Goal: Task Accomplishment & Management: Manage account settings

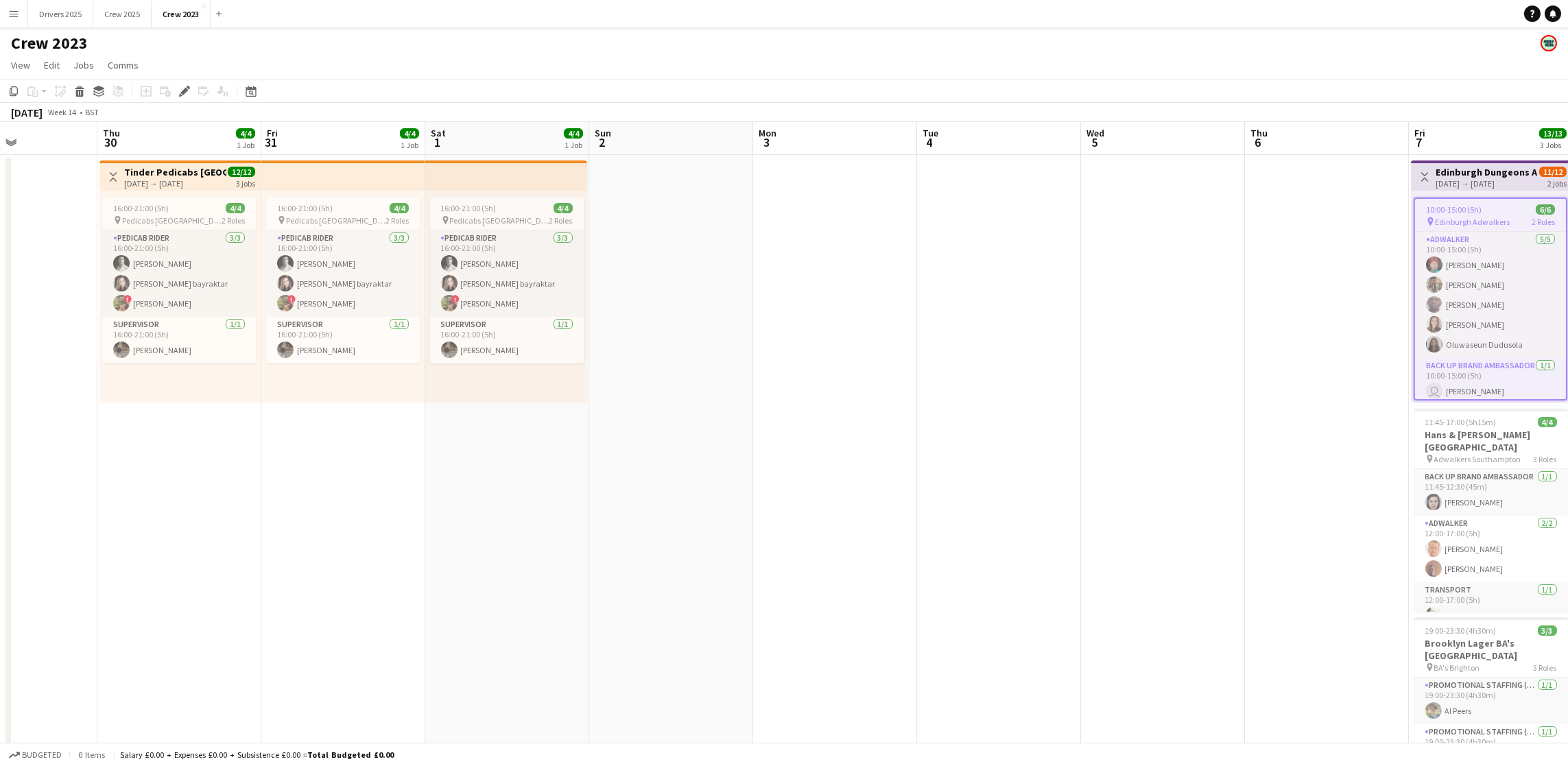
scroll to position [0, 386]
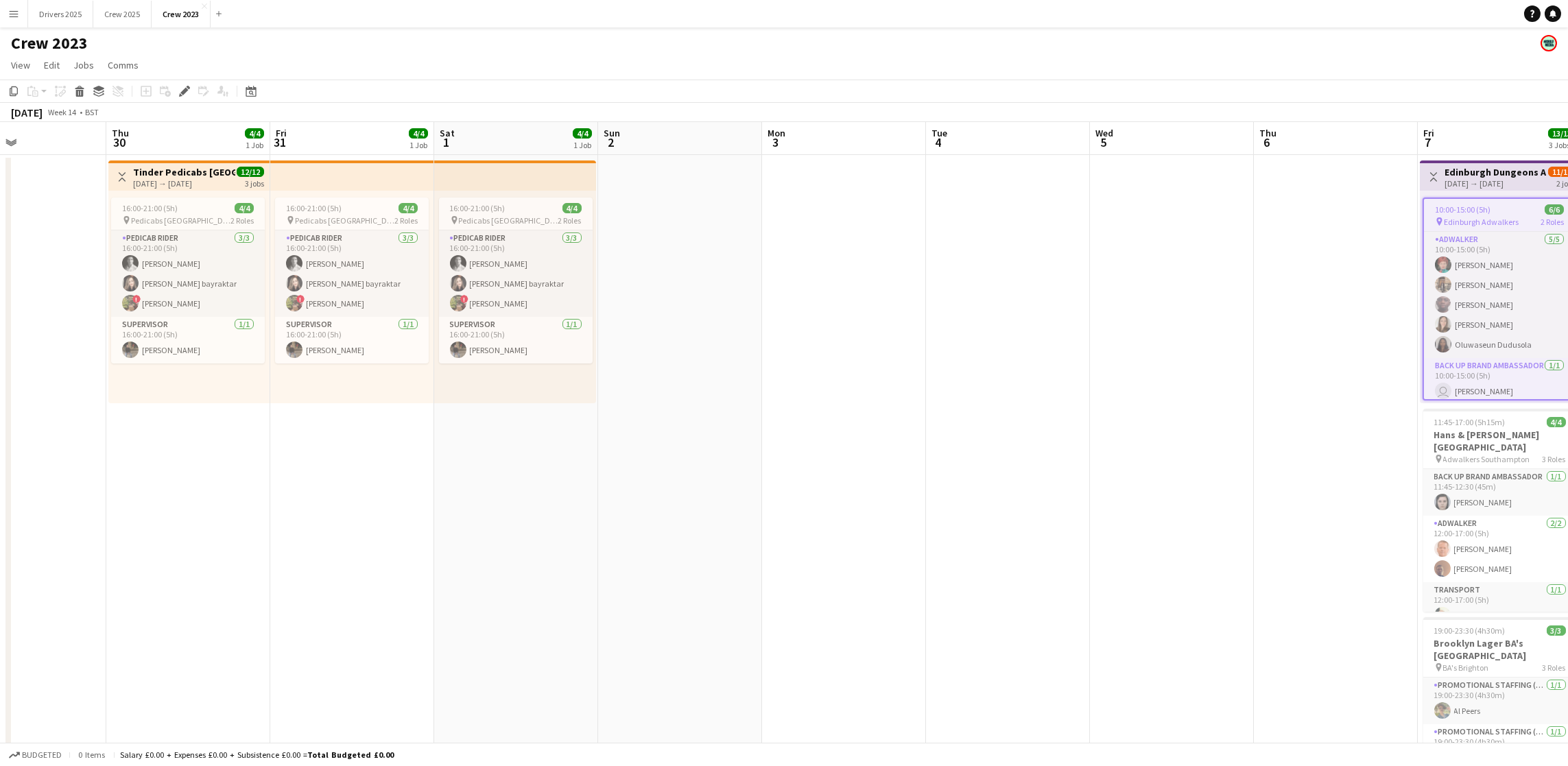
drag, startPoint x: 160, startPoint y: 566, endPoint x: 1066, endPoint y: 501, distance: 908.3
click at [1066, 501] on app-calendar-viewport "Mon 27 Tue 28 2/2 1 Job Wed 29 Thu 30 4/4 1 Job Fri 31 4/4 1 Job Sat 1 4/4 1 Jo…" at bounding box center [784, 483] width 1568 height 724
drag, startPoint x: 290, startPoint y: 529, endPoint x: 446, endPoint y: 439, distance: 180.1
click at [502, 537] on app-calendar-viewport "Mon 27 Tue 28 2/2 1 Job Wed 29 Thu 30 4/4 1 Job Fri 31 4/4 1 Job Sat 1 4/4 1 Jo…" at bounding box center [784, 483] width 1568 height 724
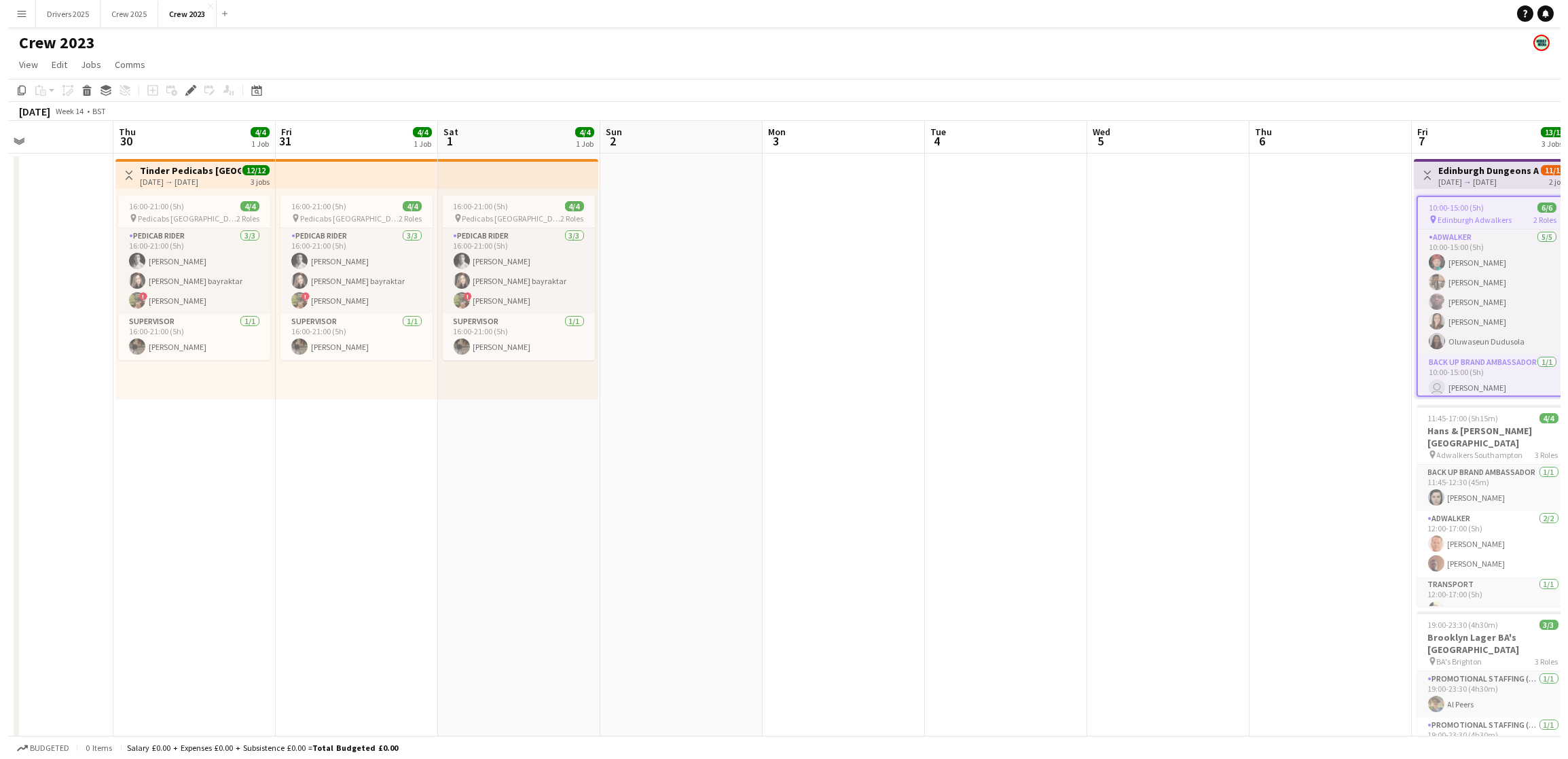
scroll to position [0, 333]
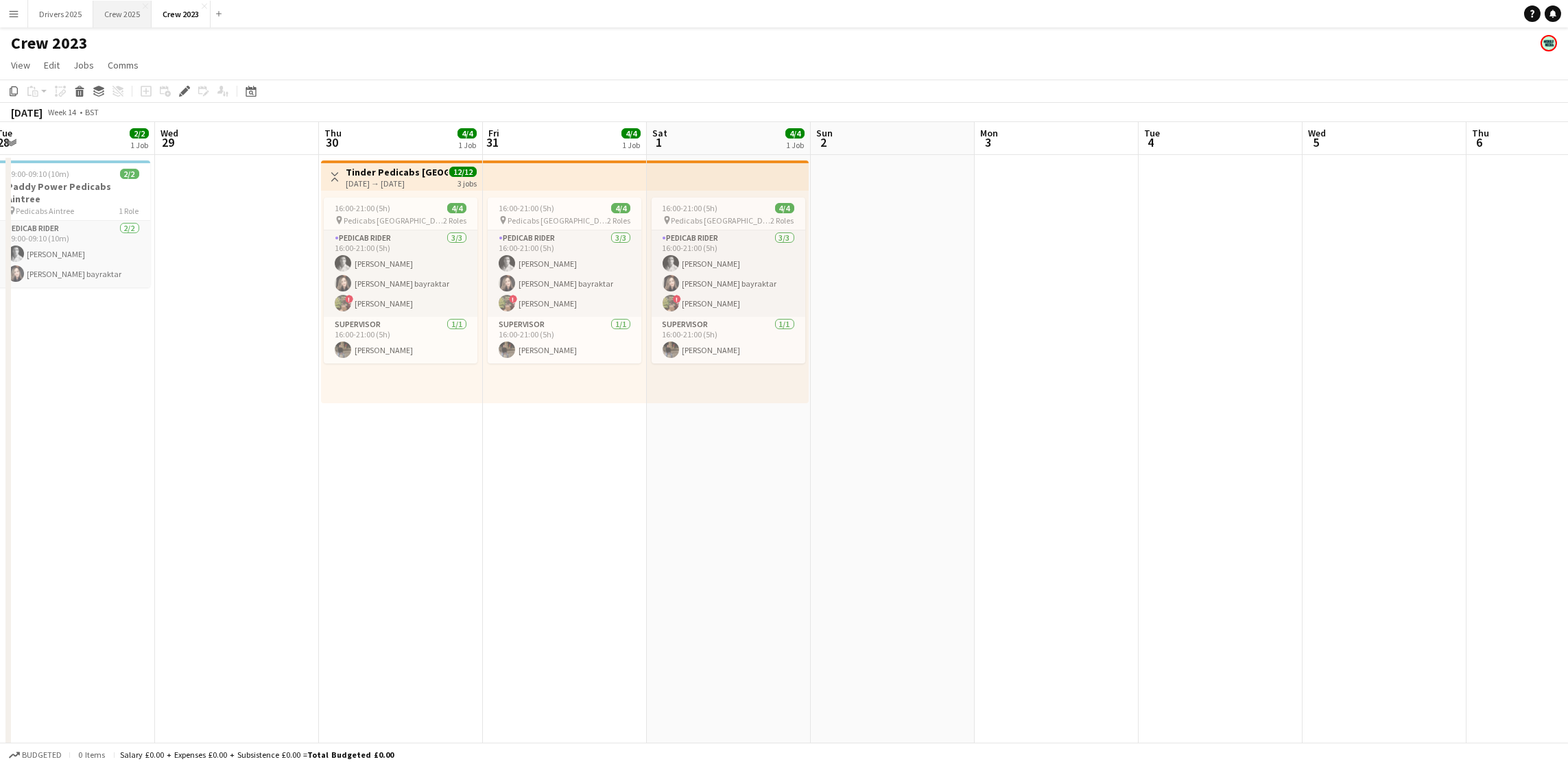
click at [129, 18] on button "Crew 2025 Close" at bounding box center [122, 14] width 58 height 26
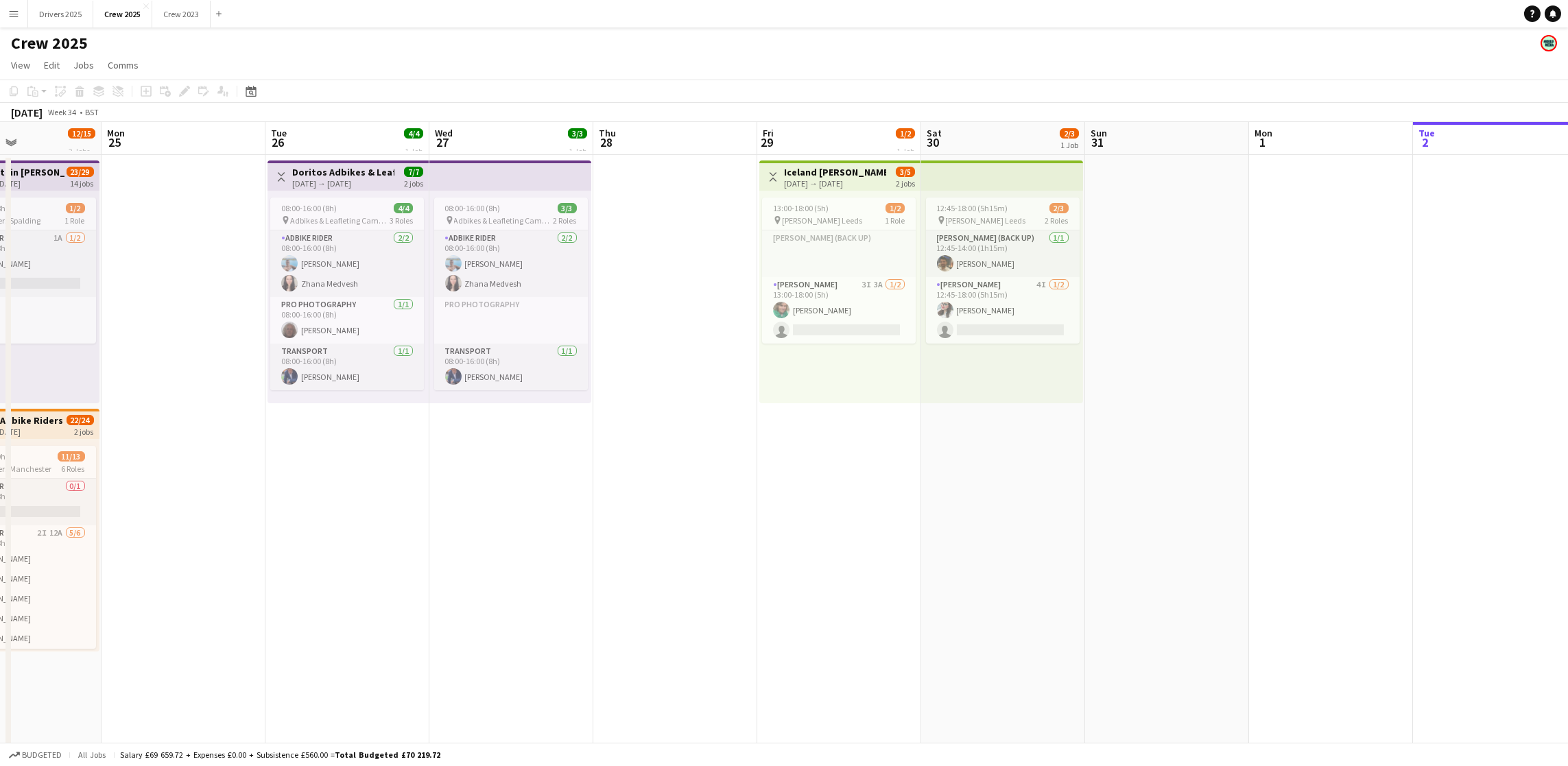
scroll to position [0, 393]
drag, startPoint x: 301, startPoint y: 554, endPoint x: 1546, endPoint y: 582, distance: 1245.3
click at [1546, 582] on app-calendar-viewport "Fri 22 6/6 2 Jobs Sat 23 16/18 4 Jobs Sun 24 12/15 2 Jobs Mon 25 Tue 26 4/4 1 J…" at bounding box center [784, 575] width 1568 height 907
click at [336, 260] on app-card-role "Adbike Rider [DATE] 08:00-16:00 (8h) [PERSON_NAME] [PERSON_NAME] Medvesh" at bounding box center [343, 264] width 154 height 67
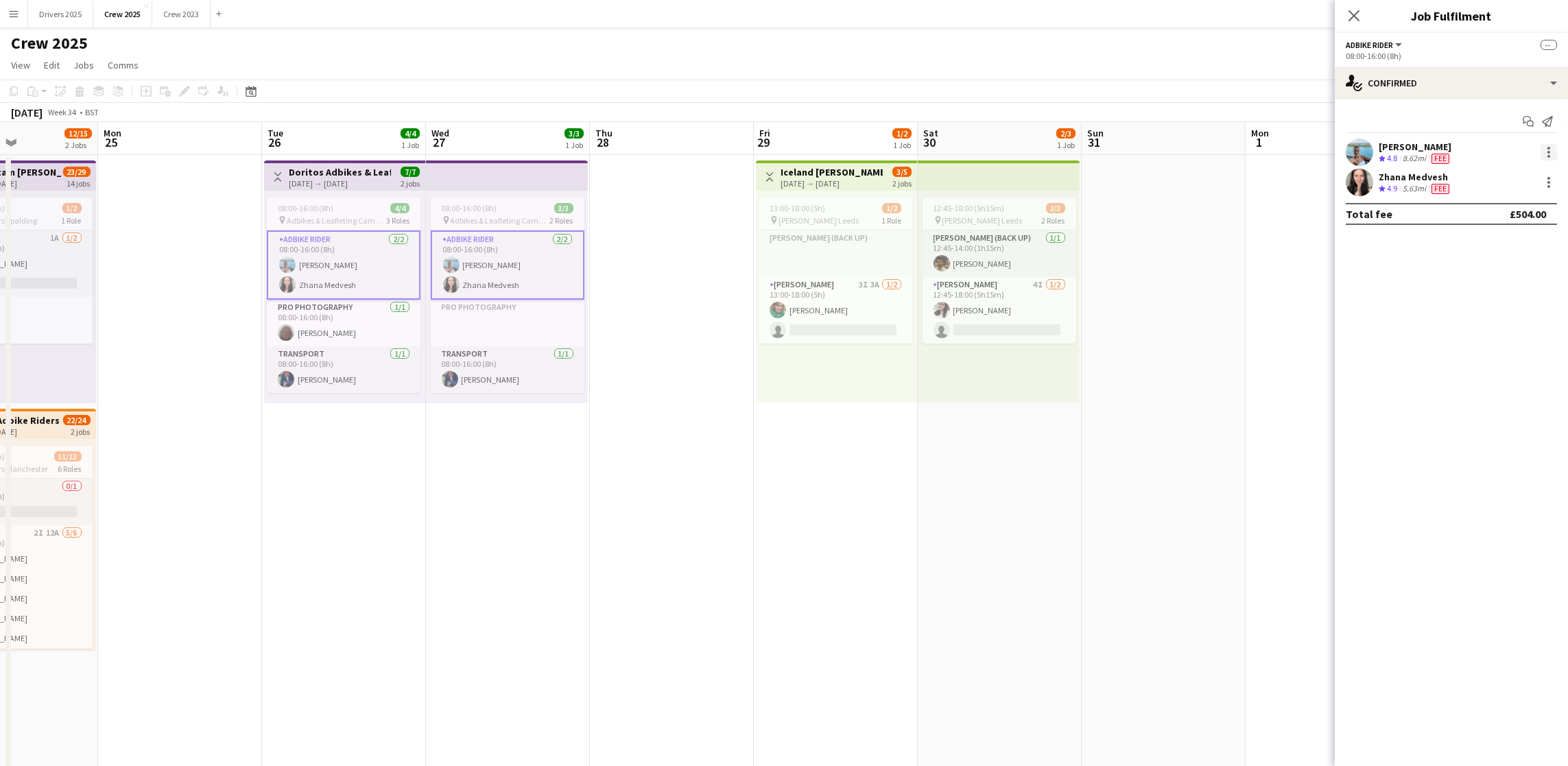
click at [1550, 157] on div at bounding box center [1548, 152] width 17 height 17
click at [1512, 181] on span "Edit fee" at bounding box center [1503, 178] width 85 height 12
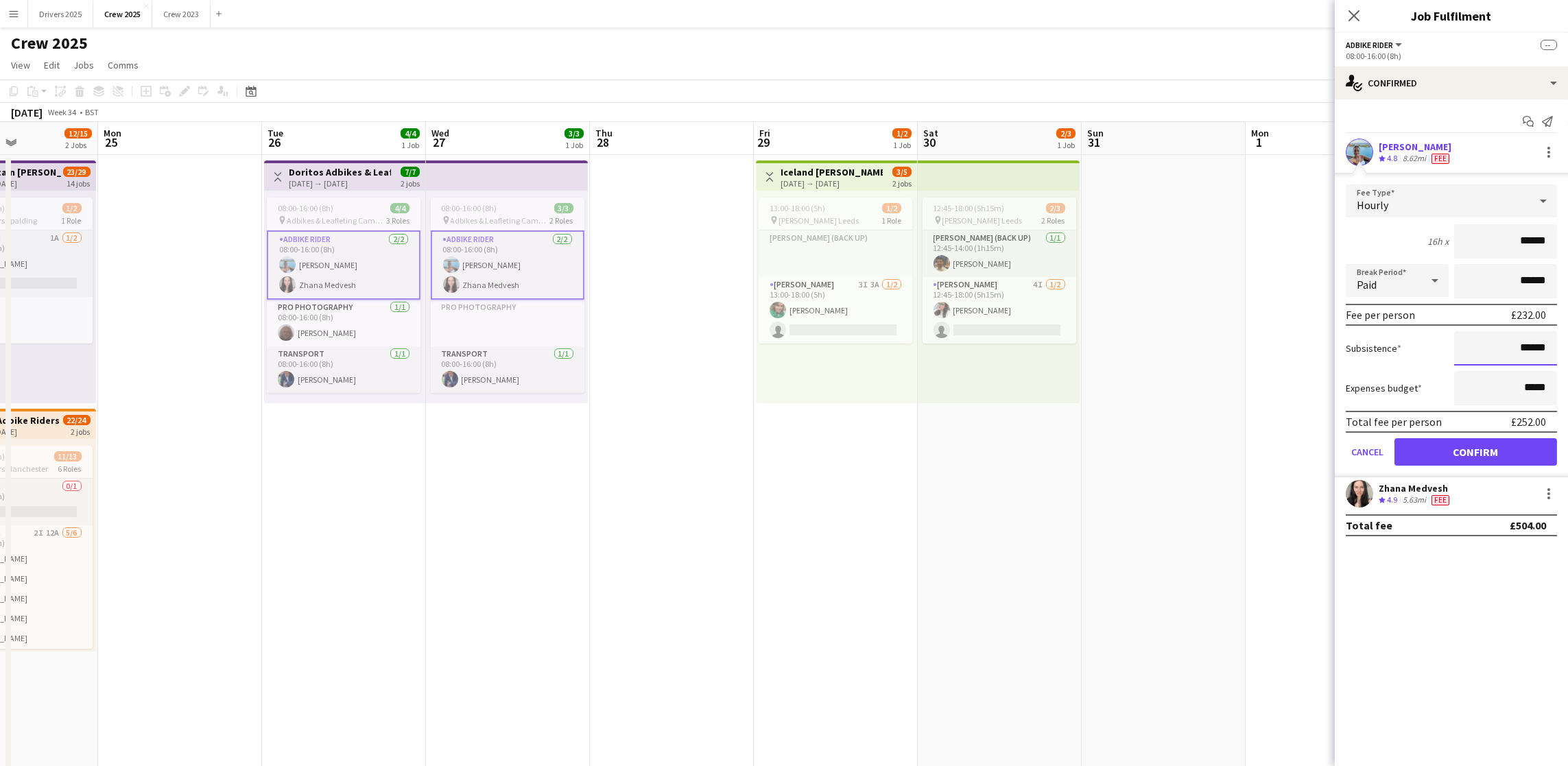
click at [1526, 346] on input "******" at bounding box center [1505, 348] width 103 height 34
type input "*****"
click at [1566, 389] on form "Fee Type Hourly 16h x ****** Break Period Paid ****** Fee per person £232.00 Su…" at bounding box center [1451, 330] width 233 height 293
click at [1532, 349] on input "*****" at bounding box center [1505, 348] width 103 height 34
click at [766, 557] on app-date-cell "Toggle View Iceland Advert Walkers Leeds [DATE] → [DATE] 3/5 2 jobs 13:00-18:00…" at bounding box center [835, 591] width 164 height 873
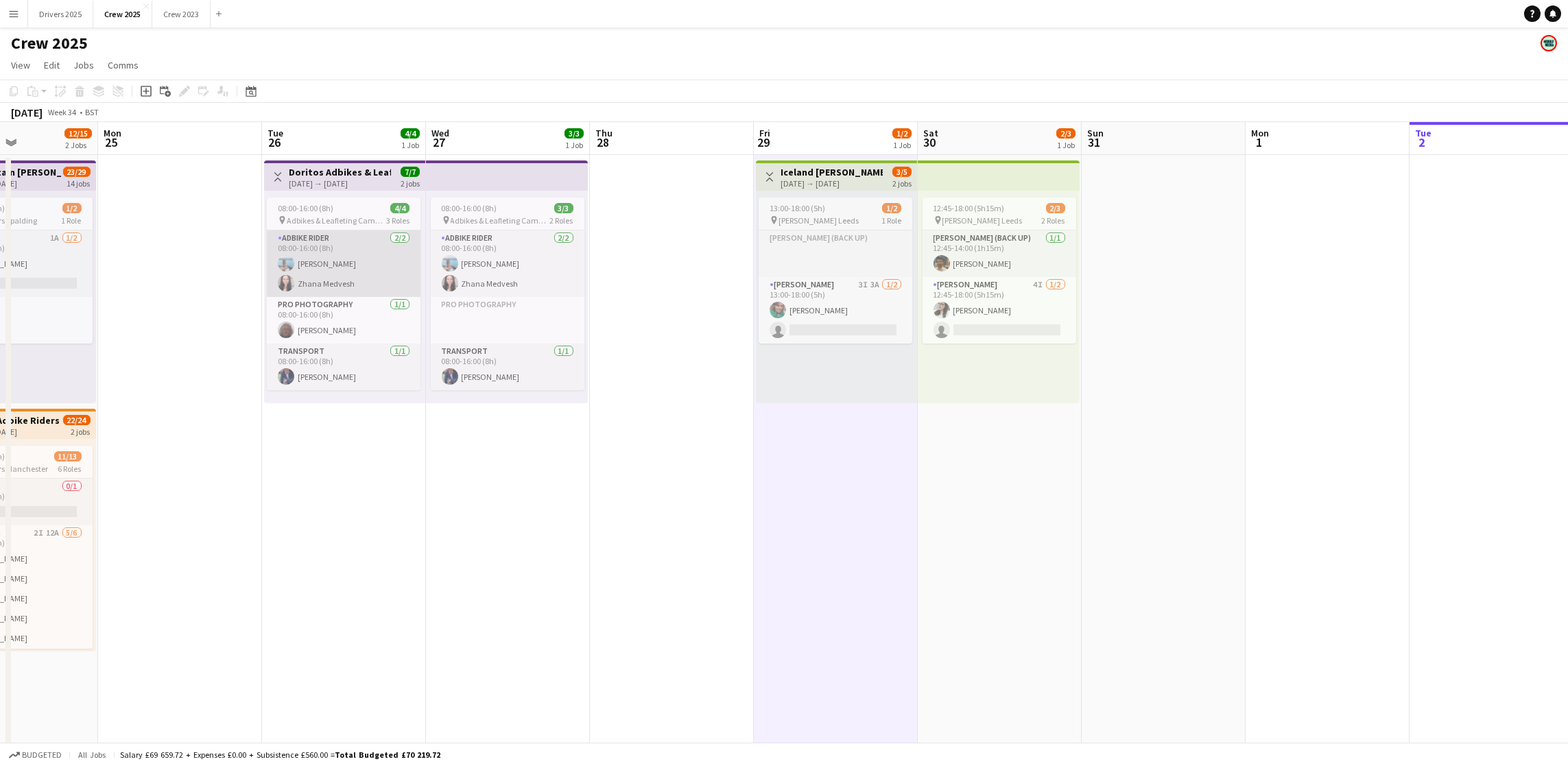
click at [314, 255] on app-card-role "Adbike Rider [DATE] 08:00-16:00 (8h) [PERSON_NAME] [PERSON_NAME] Medvesh" at bounding box center [343, 264] width 154 height 67
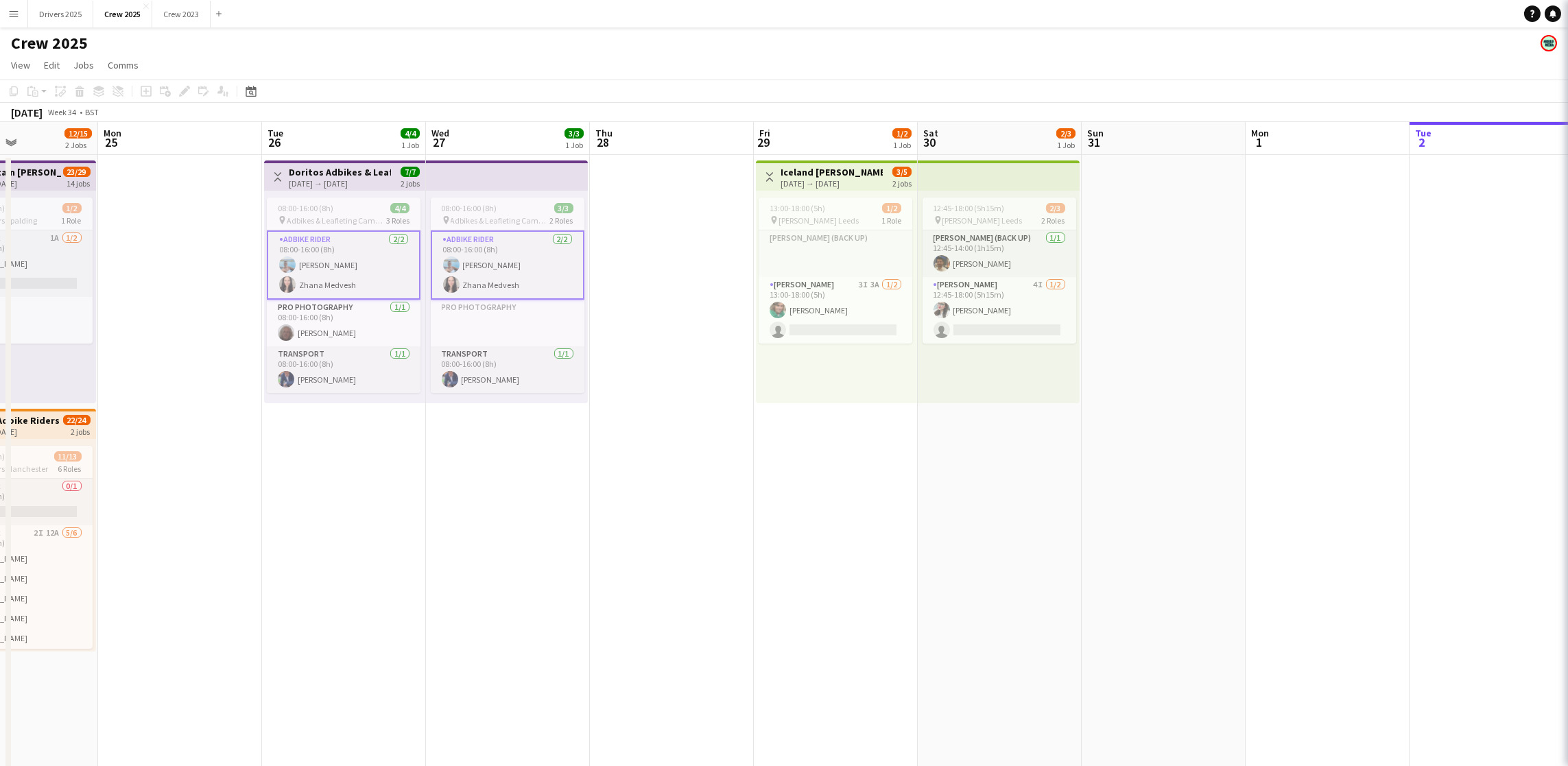
click at [322, 257] on app-card-role "Adbike Rider [DATE] 08:00-16:00 (8h) [PERSON_NAME] [PERSON_NAME] Medvesh" at bounding box center [343, 265] width 154 height 70
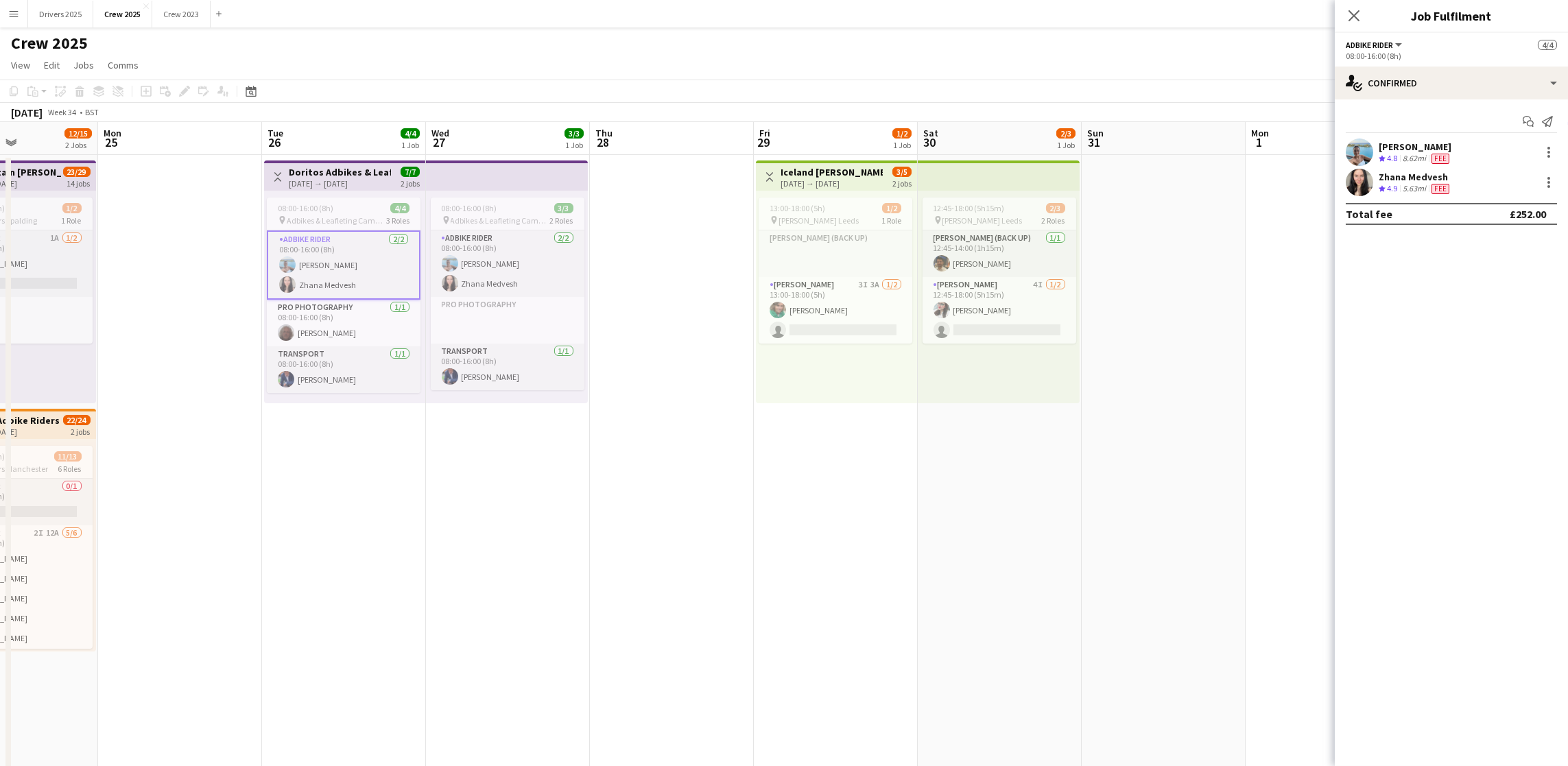
click at [1557, 150] on div "[PERSON_NAME] Crew rating 4.8 8.62mi Fee" at bounding box center [1451, 152] width 233 height 27
click at [1546, 155] on div at bounding box center [1548, 152] width 17 height 17
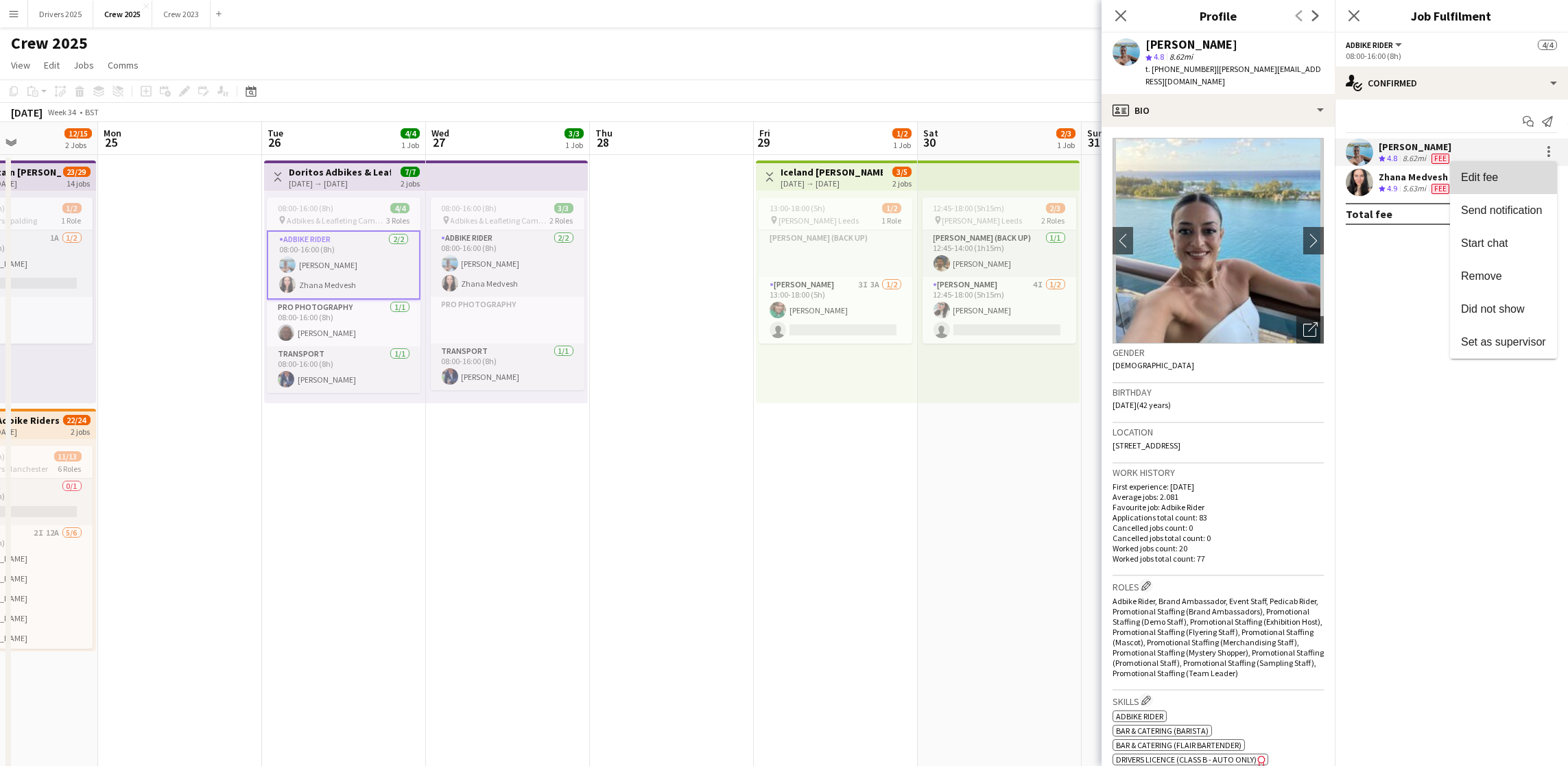
click at [1528, 184] on button "Edit fee" at bounding box center [1503, 178] width 107 height 33
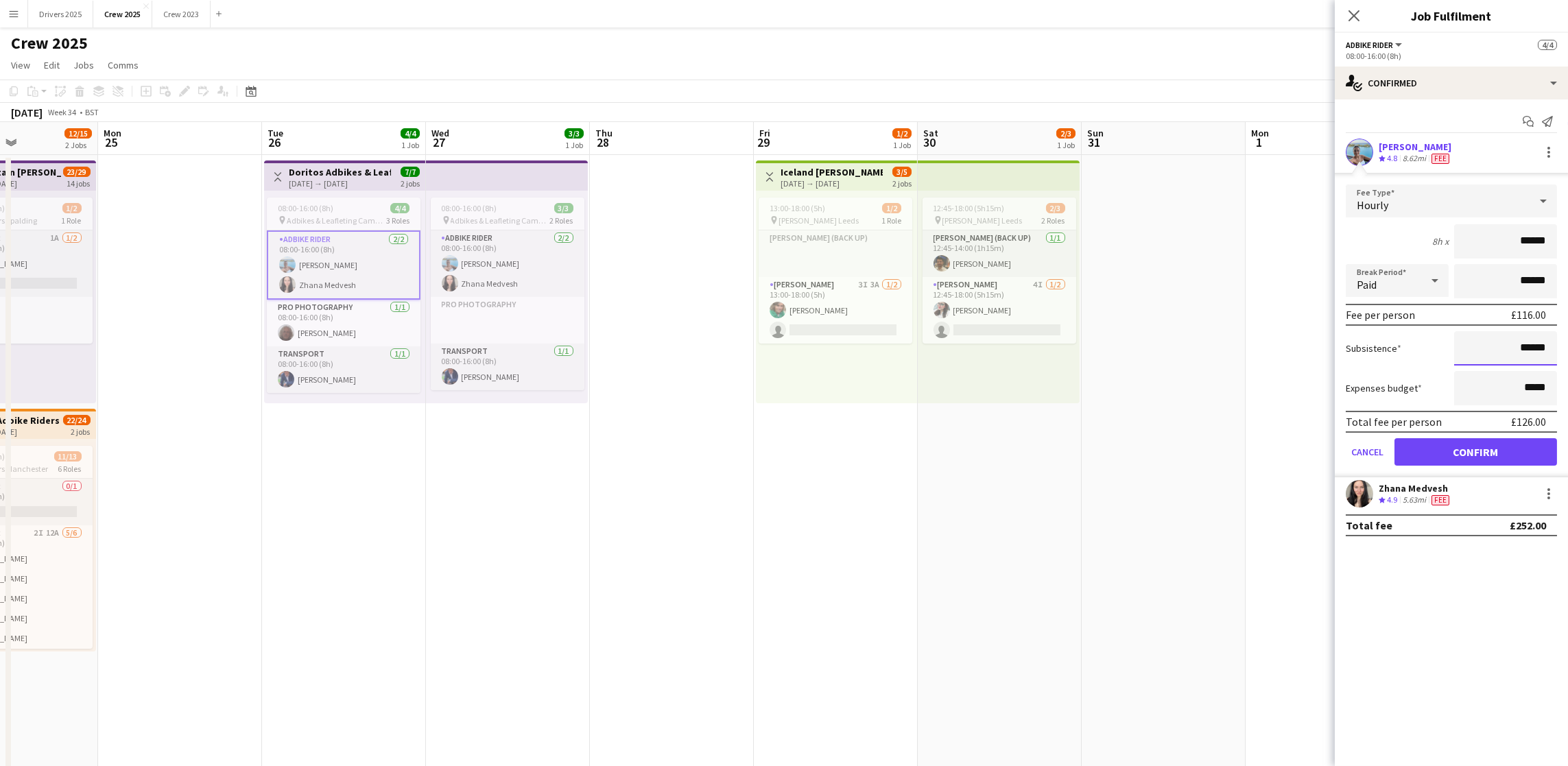
click at [1530, 347] on input "******" at bounding box center [1505, 348] width 103 height 34
drag, startPoint x: 1557, startPoint y: 341, endPoint x: 1526, endPoint y: 344, distance: 31.1
click at [1526, 344] on form "Fee Type Hourly 8h x ****** Break Period Paid ****** Fee per person £116.00 Sub…" at bounding box center [1451, 330] width 233 height 293
drag, startPoint x: 1546, startPoint y: 349, endPoint x: 1525, endPoint y: 348, distance: 21.0
click at [1525, 349] on input "*****" at bounding box center [1505, 348] width 103 height 34
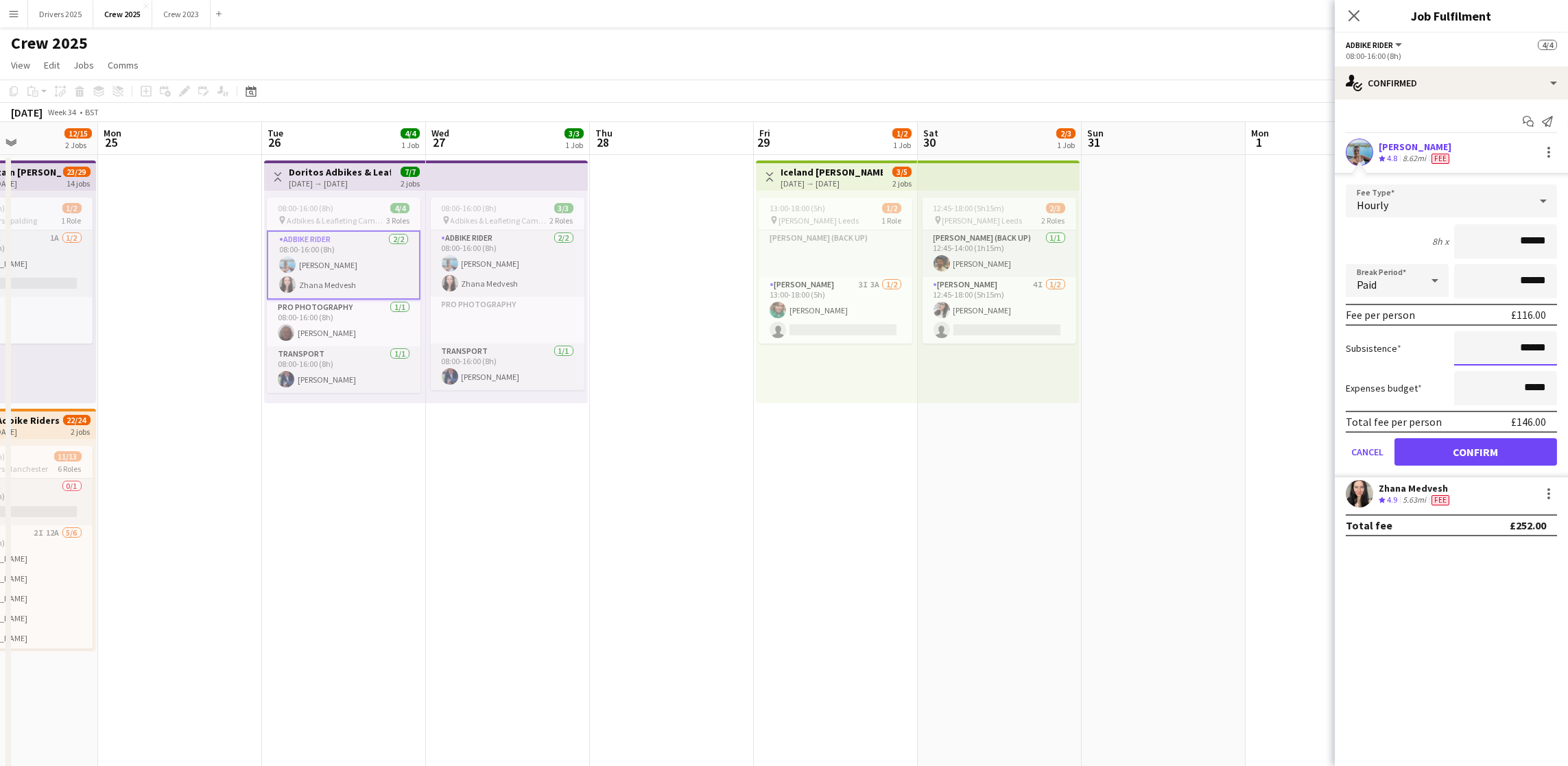
type input "******"
click at [606, 488] on app-date-cell at bounding box center [672, 591] width 164 height 873
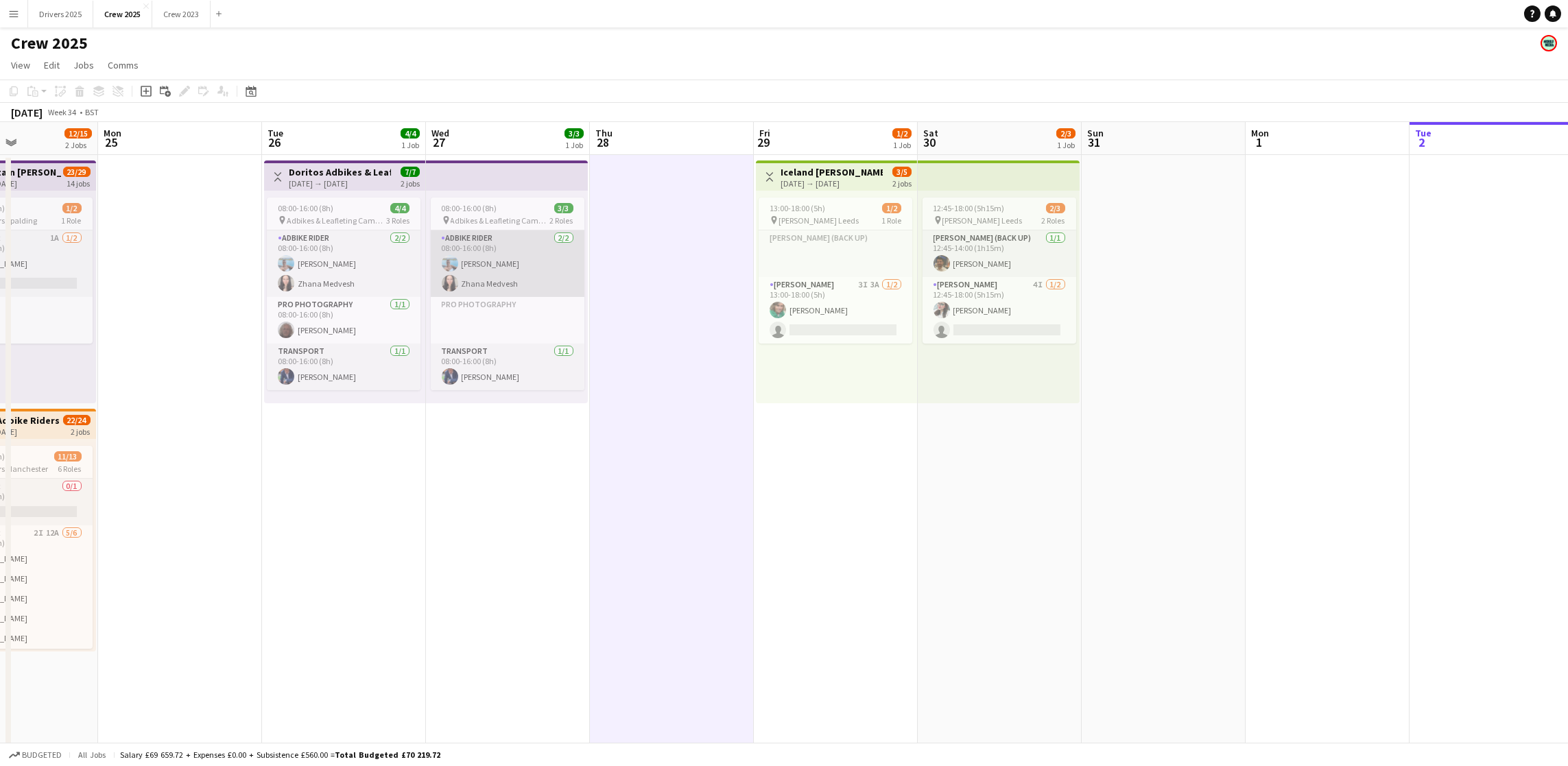
click at [496, 268] on app-card-role "Adbike Rider [DATE] 08:00-16:00 (8h) [PERSON_NAME] [PERSON_NAME] Medvesh" at bounding box center [507, 264] width 154 height 67
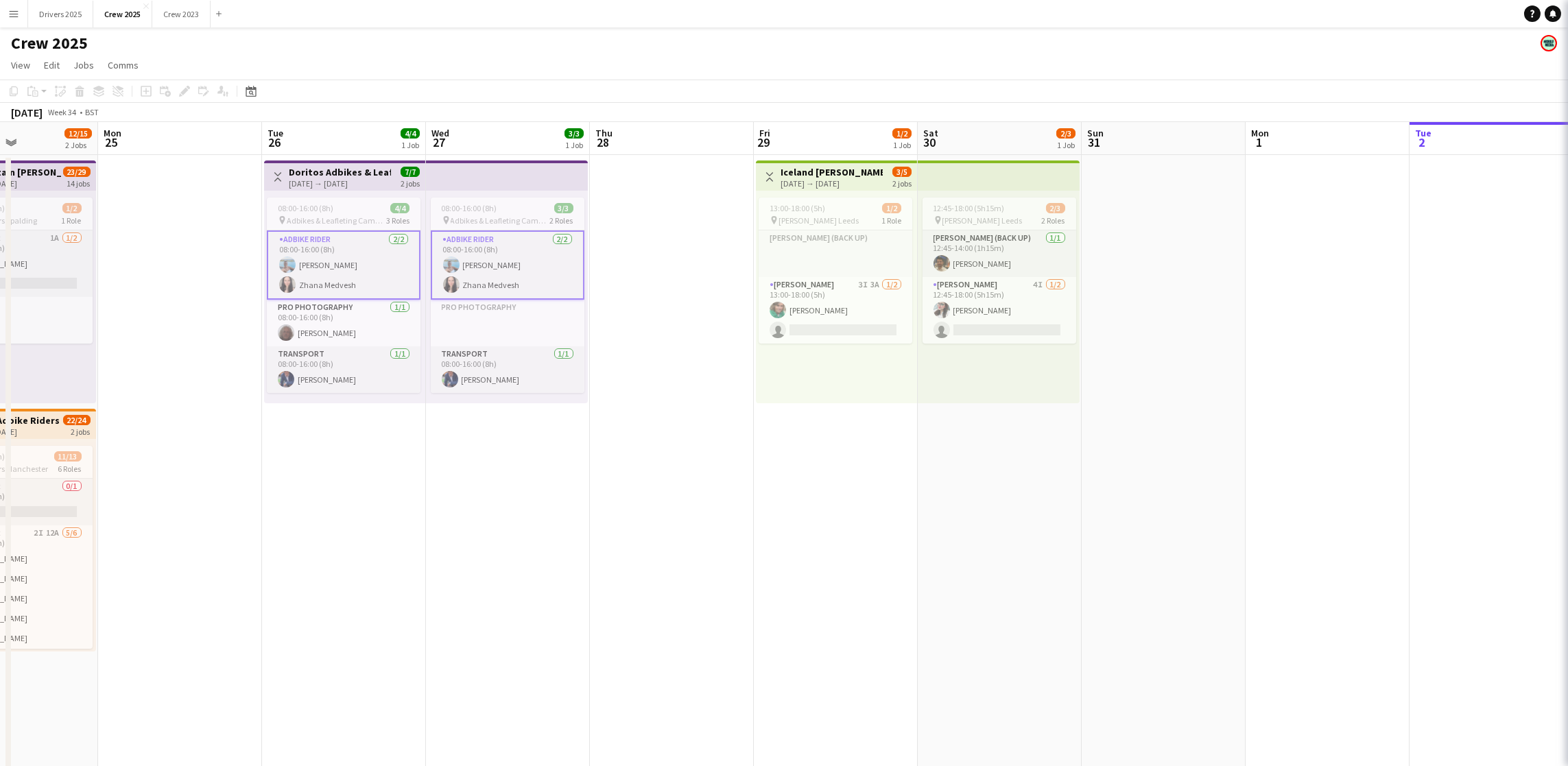
click at [493, 264] on app-card-role "Adbike Rider [DATE] 08:00-16:00 (8h) [PERSON_NAME] [PERSON_NAME] Medvesh" at bounding box center [507, 265] width 154 height 70
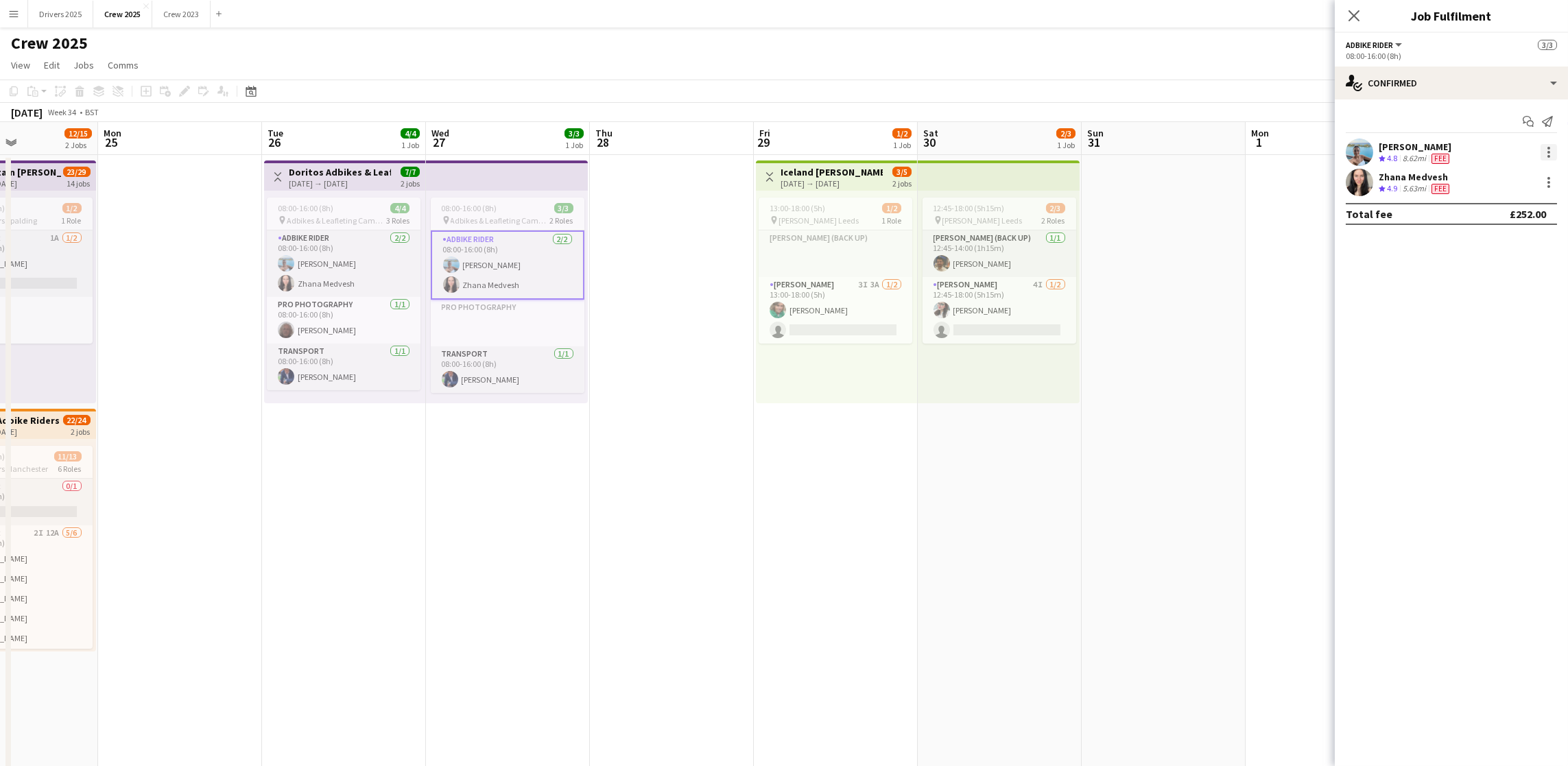
click at [1546, 150] on div at bounding box center [1548, 152] width 17 height 17
click at [1501, 190] on button "Edit fee" at bounding box center [1503, 178] width 107 height 33
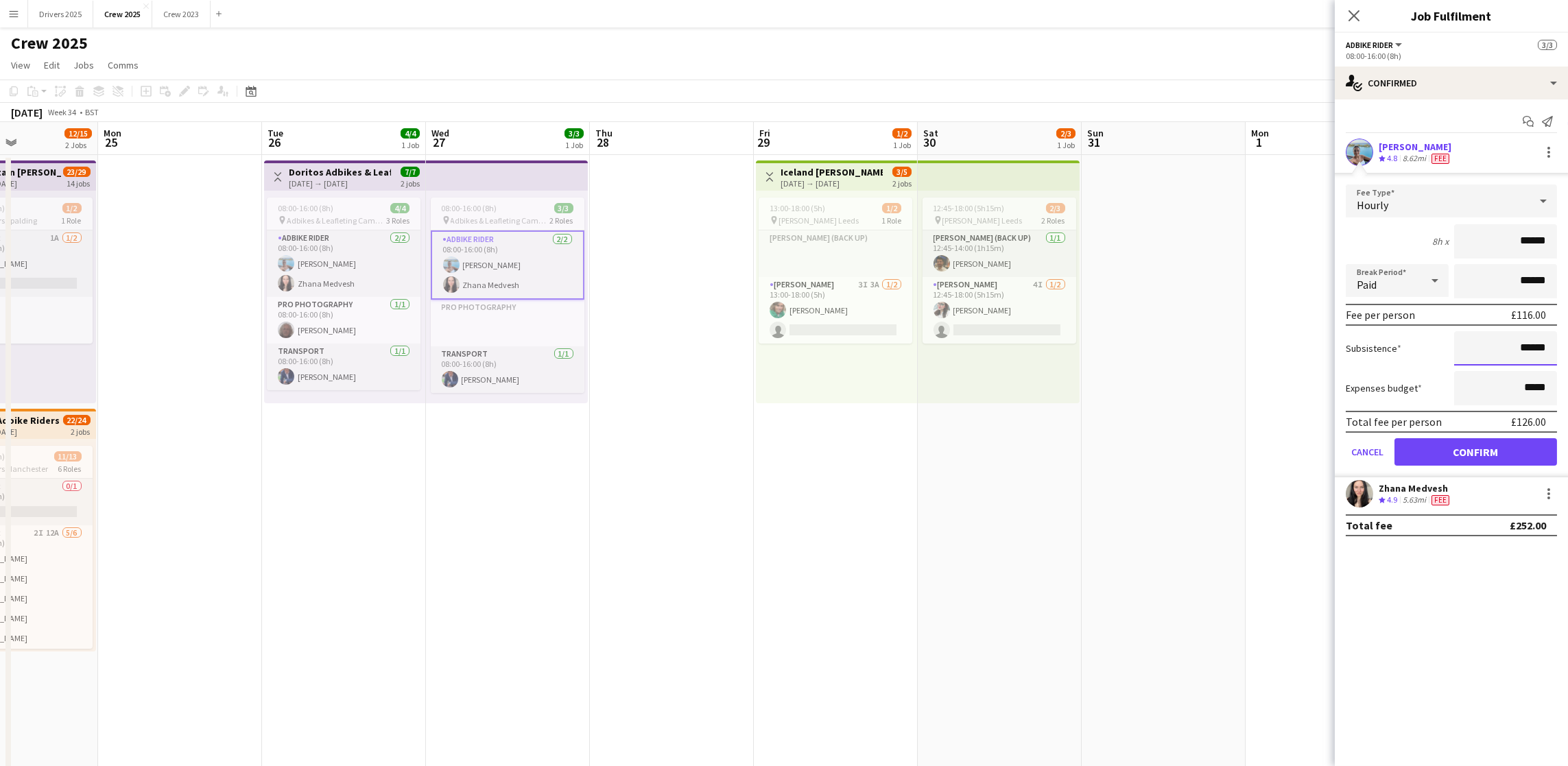
click at [1526, 348] on input "******" at bounding box center [1505, 348] width 103 height 34
type input "**"
type input "******"
click at [1475, 450] on button "Confirm" at bounding box center [1475, 451] width 163 height 27
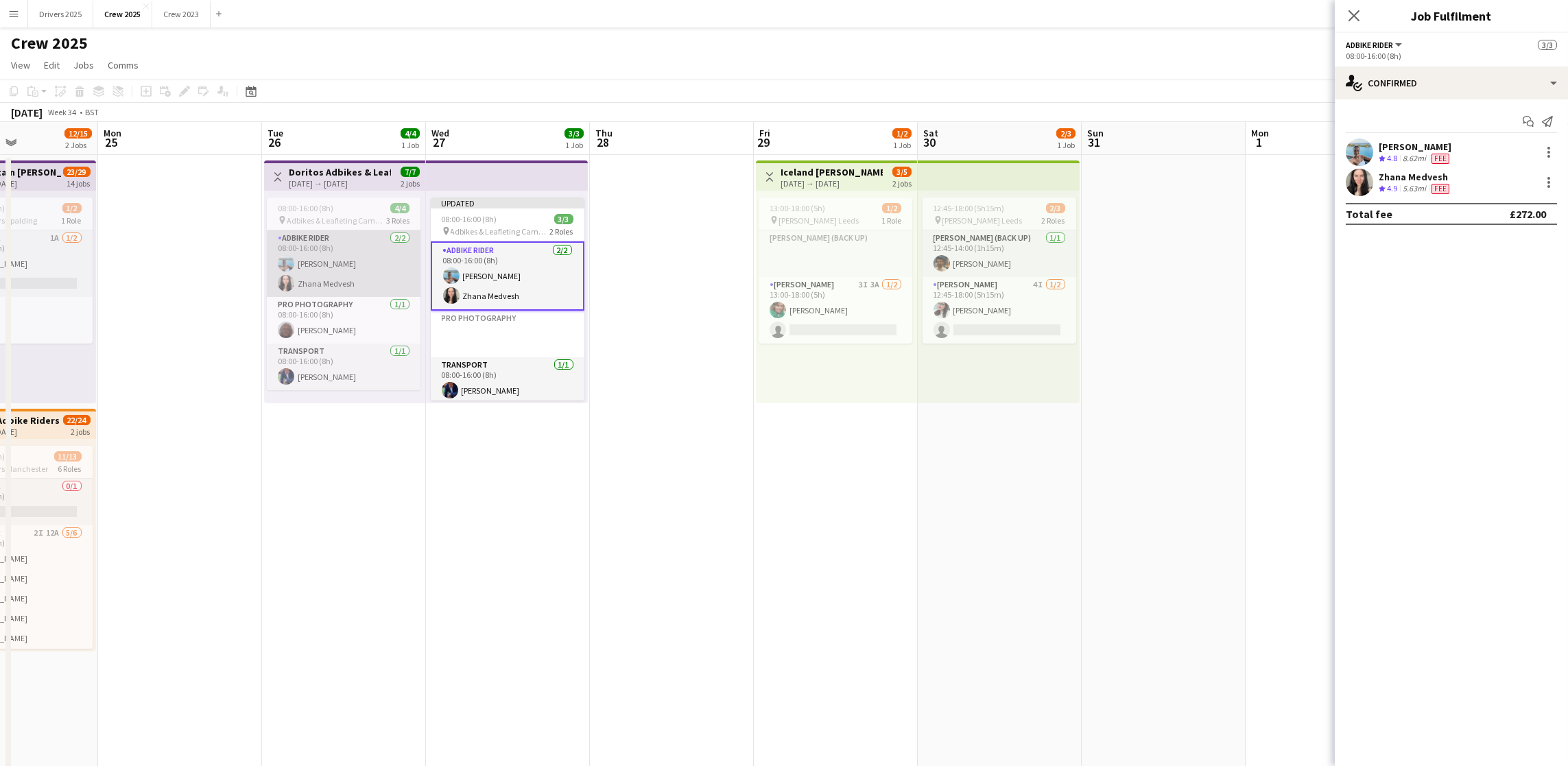
click at [330, 284] on app-card-role "Adbike Rider [DATE] 08:00-16:00 (8h) [PERSON_NAME] [PERSON_NAME] Medvesh" at bounding box center [343, 264] width 154 height 67
click at [1544, 181] on div at bounding box center [1548, 182] width 17 height 17
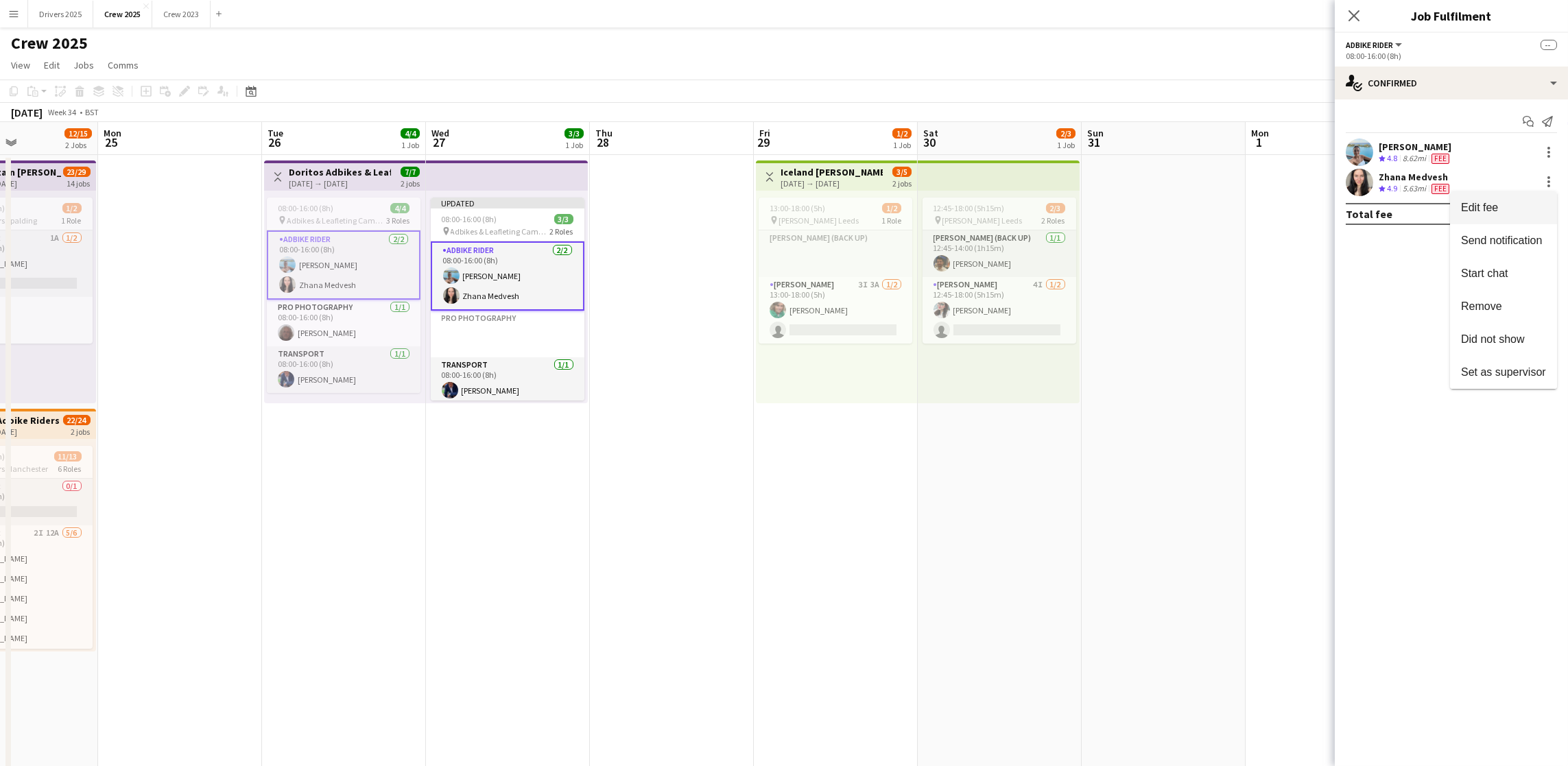
click at [1525, 200] on button "Edit fee" at bounding box center [1503, 208] width 107 height 33
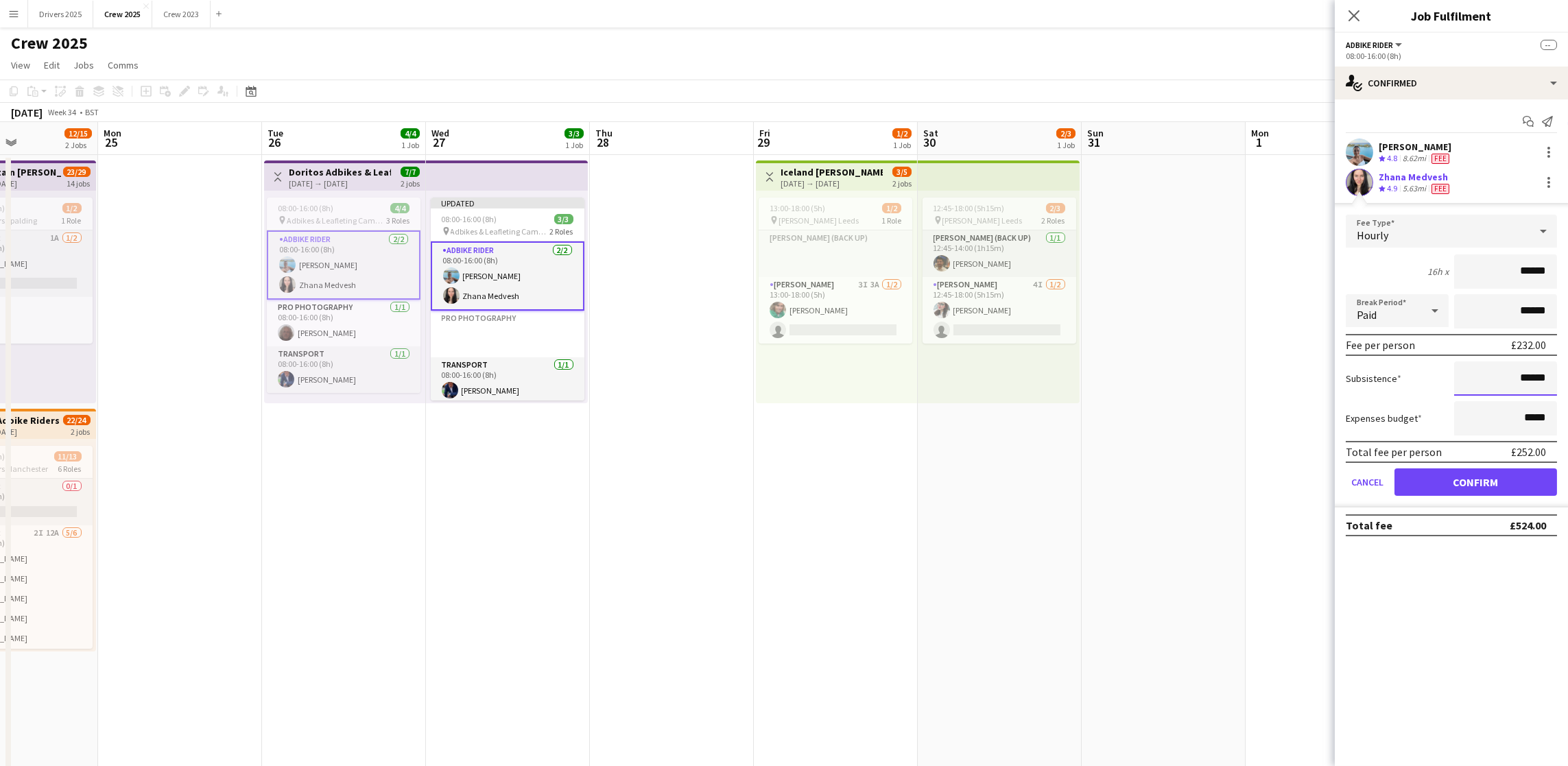
click at [1530, 376] on input "******" at bounding box center [1505, 378] width 103 height 34
type input "**"
type input "******"
click at [1486, 479] on button "Confirm" at bounding box center [1475, 482] width 163 height 27
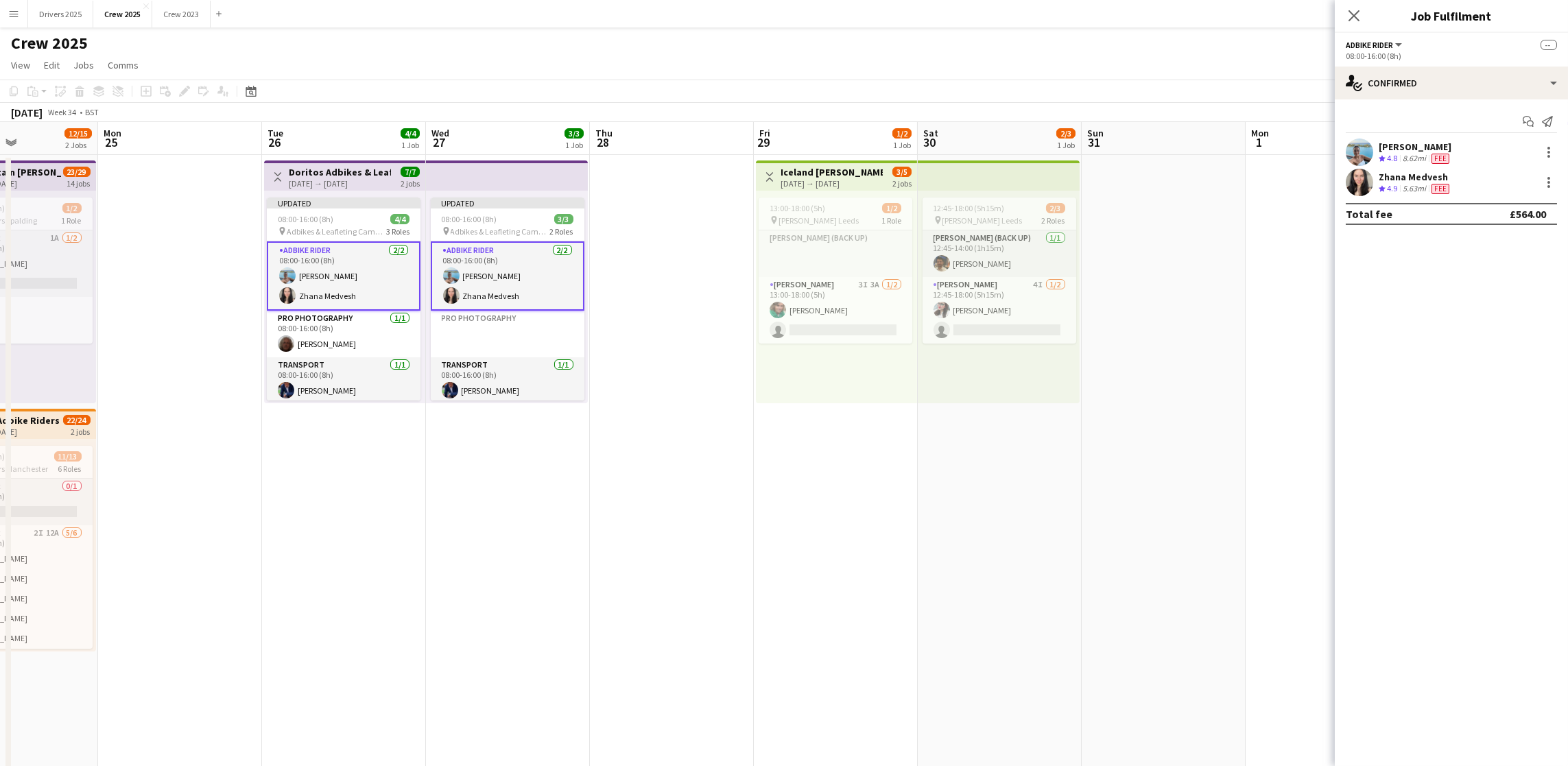
click at [906, 459] on app-date-cell "Toggle View Iceland Advert Walkers Leeds [DATE] → [DATE] 3/5 2 jobs 13:00-18:00…" at bounding box center [835, 591] width 164 height 873
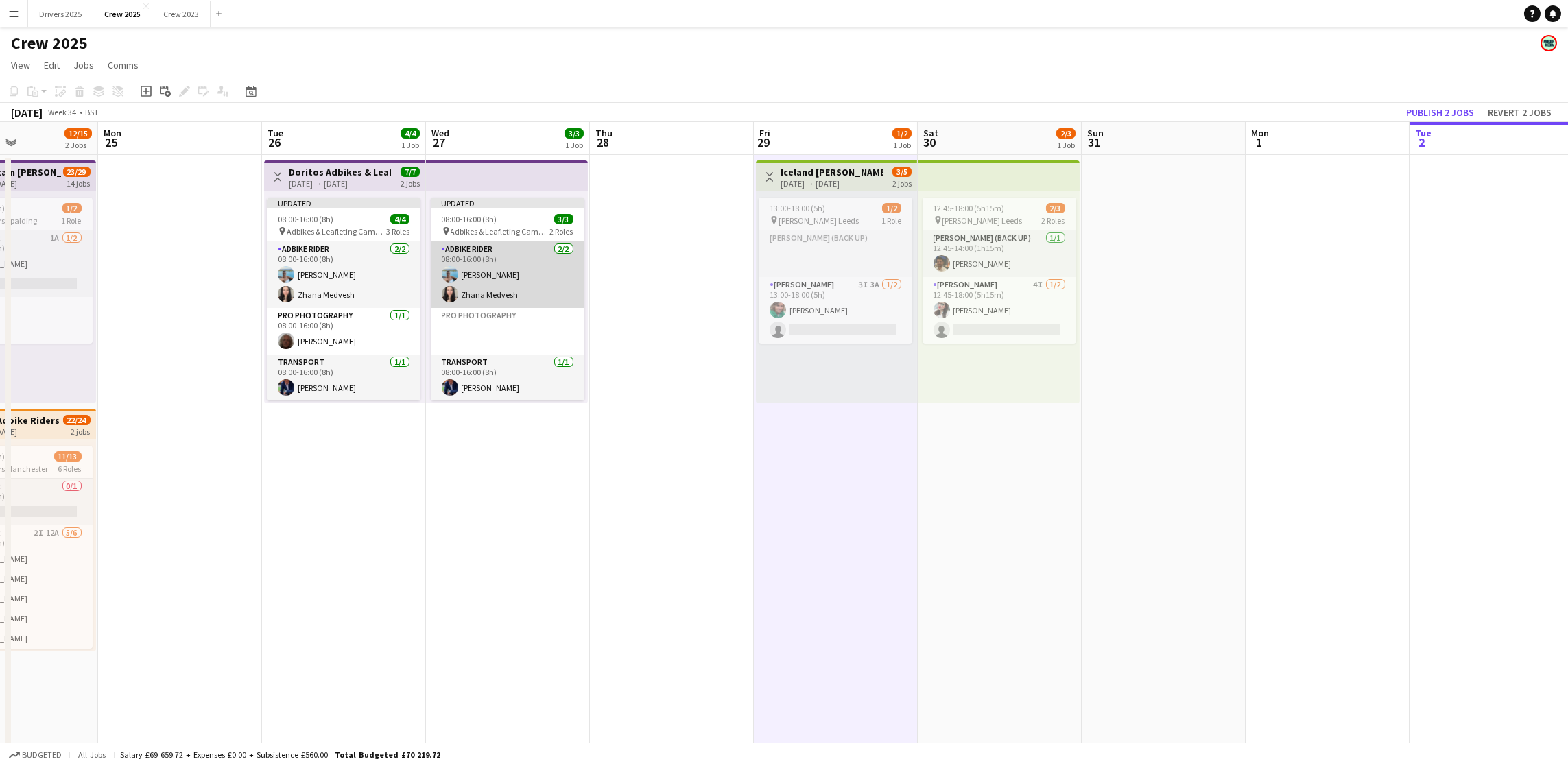
click at [481, 290] on app-card-role "Adbike Rider [DATE] 08:00-16:00 (8h) [PERSON_NAME] [PERSON_NAME] Medvesh" at bounding box center [507, 274] width 154 height 67
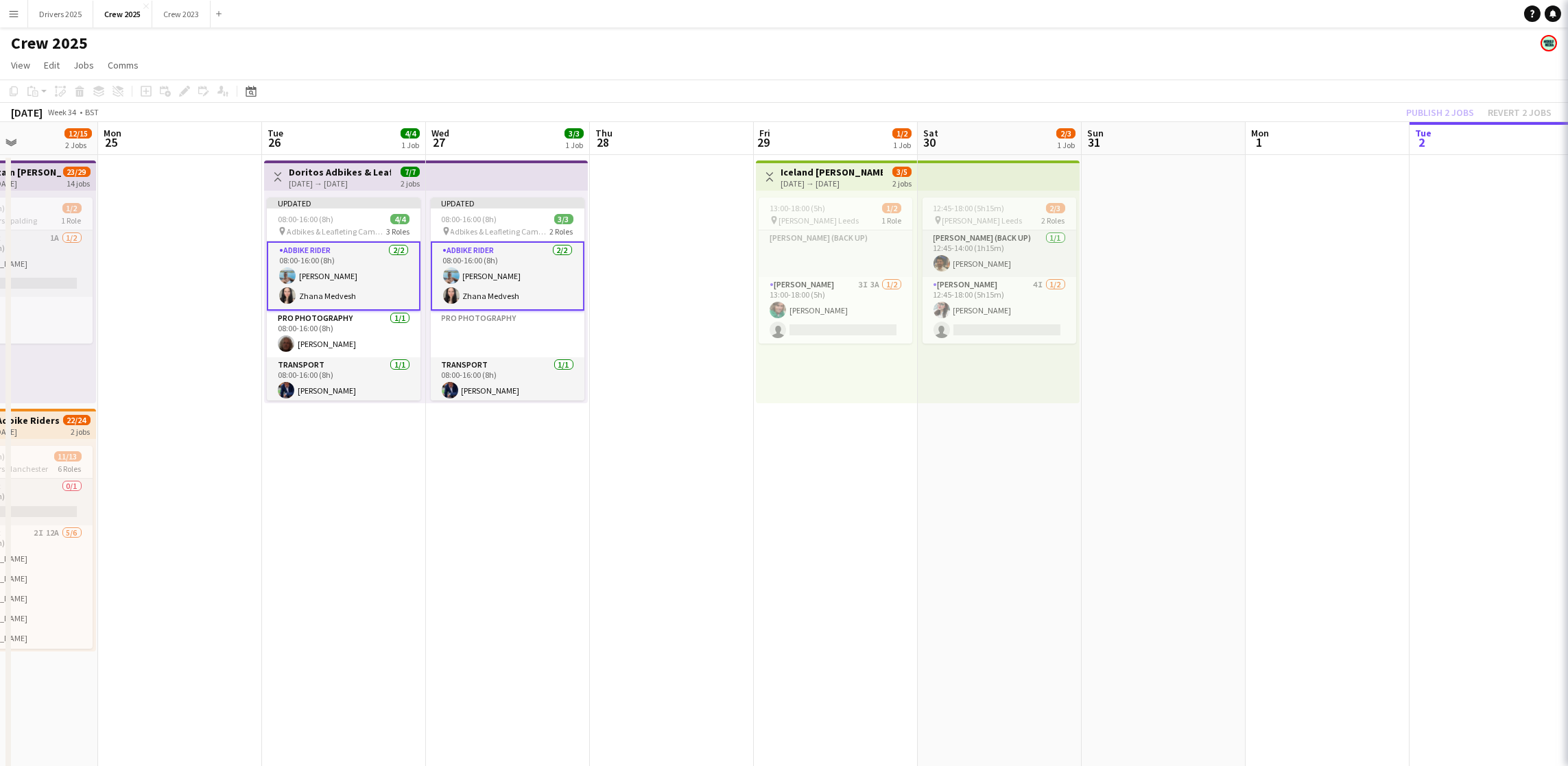
click at [481, 290] on app-card-role "Adbike Rider [DATE] 08:00-16:00 (8h) [PERSON_NAME] [PERSON_NAME] Medvesh" at bounding box center [507, 276] width 154 height 70
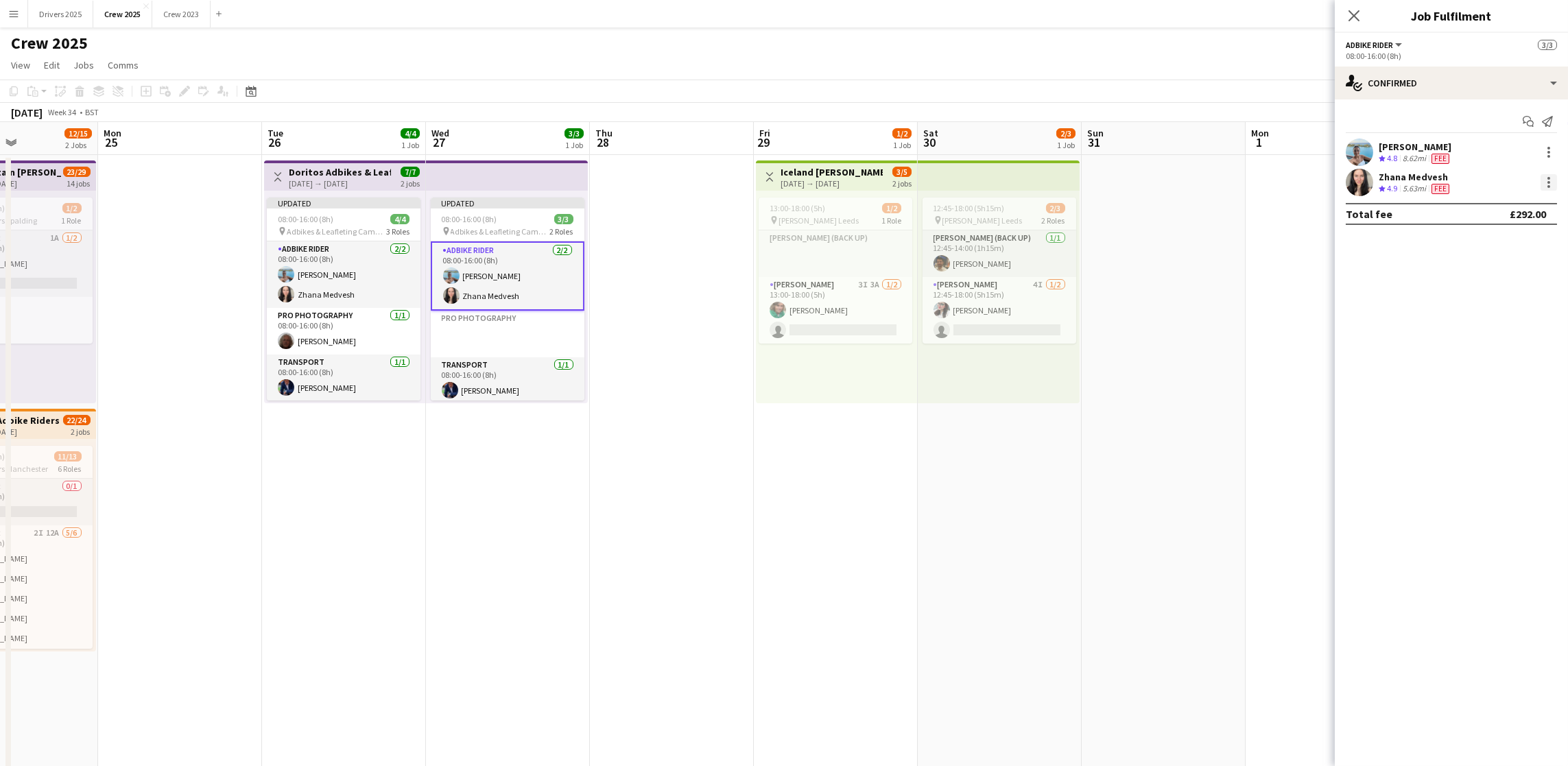
click at [1540, 186] on div at bounding box center [1548, 182] width 17 height 17
click at [1500, 200] on button "Edit fee" at bounding box center [1503, 208] width 107 height 33
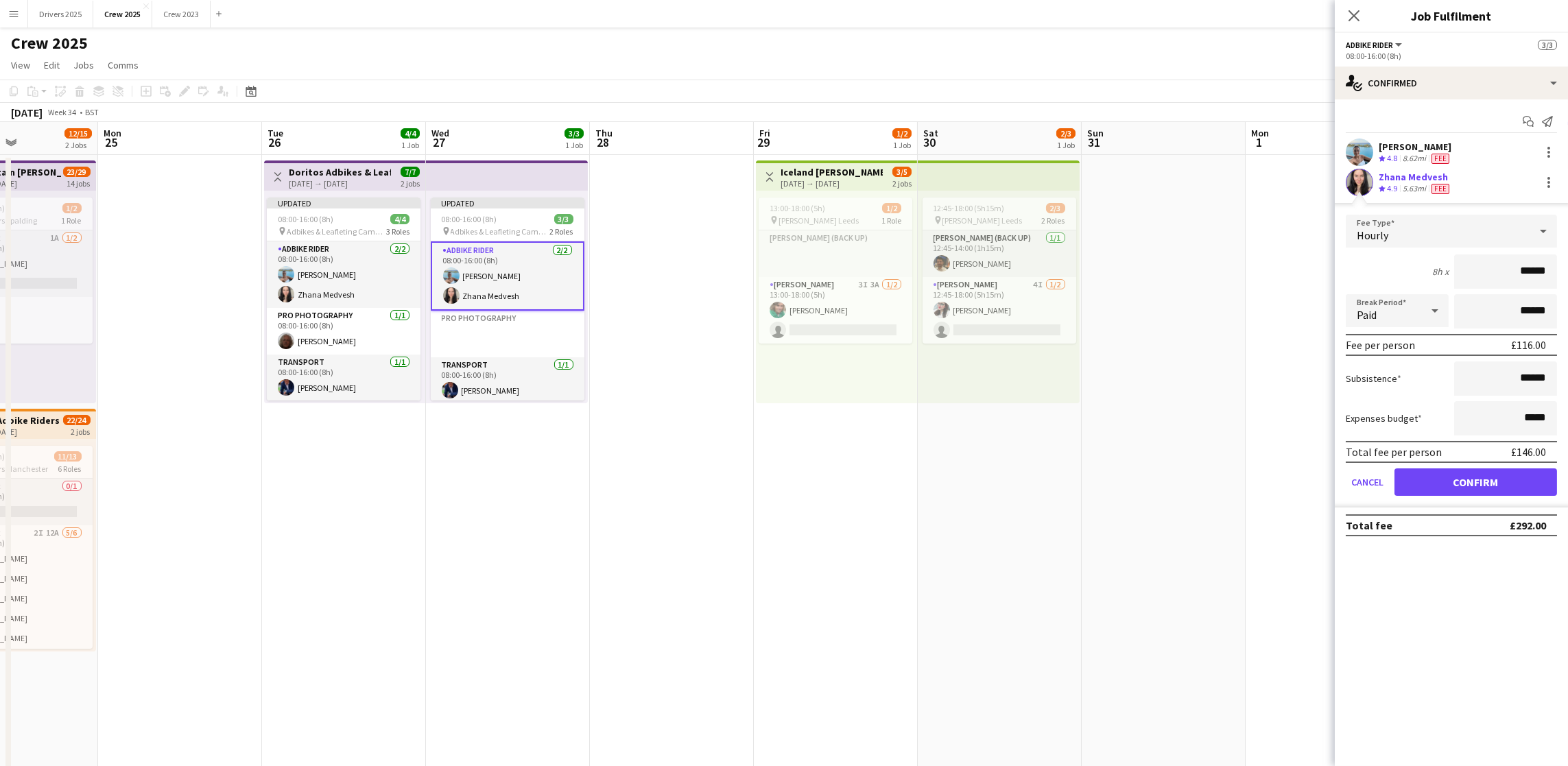
click at [1262, 405] on app-date-cell at bounding box center [1327, 591] width 164 height 873
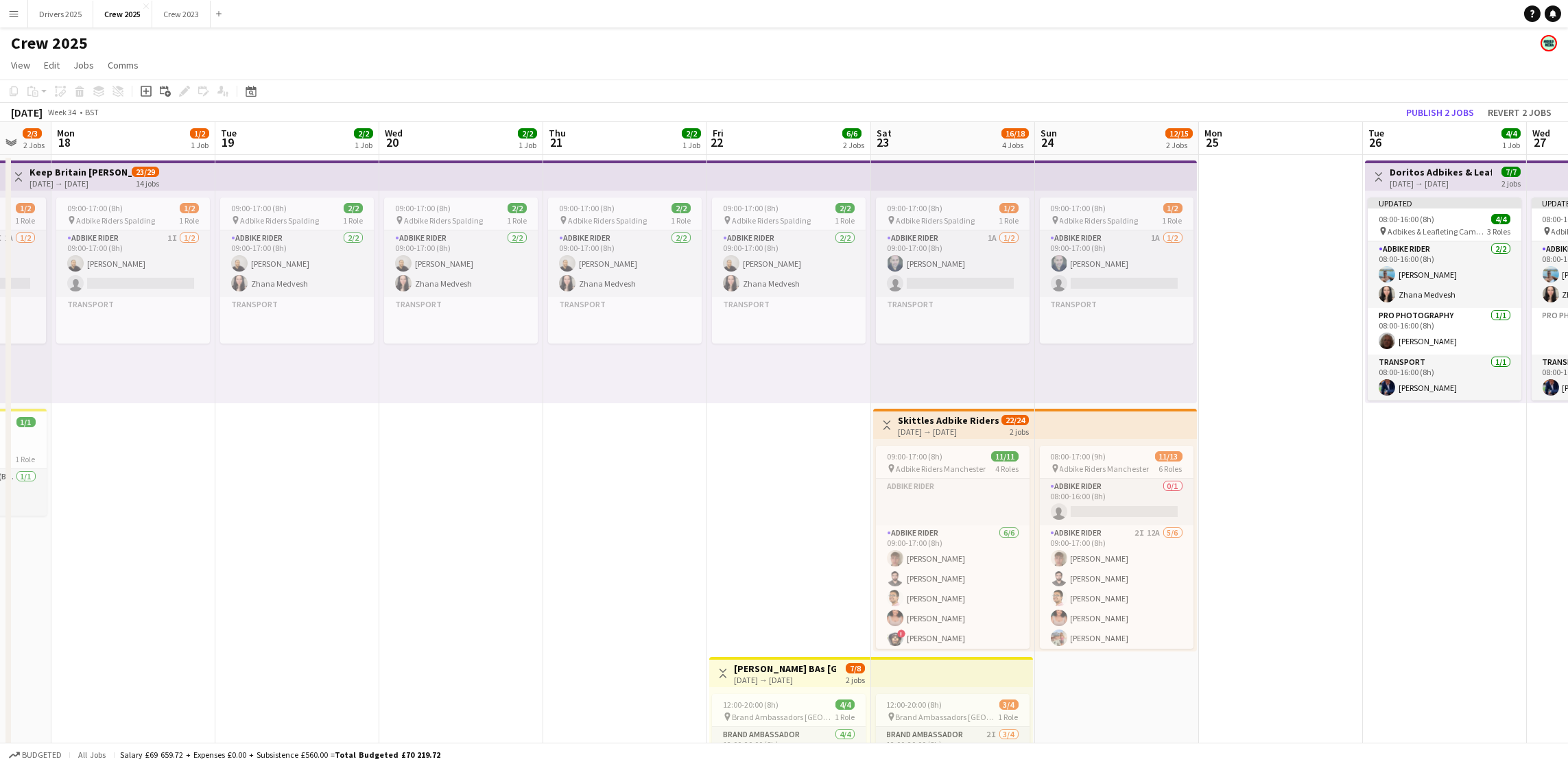
scroll to position [0, 437]
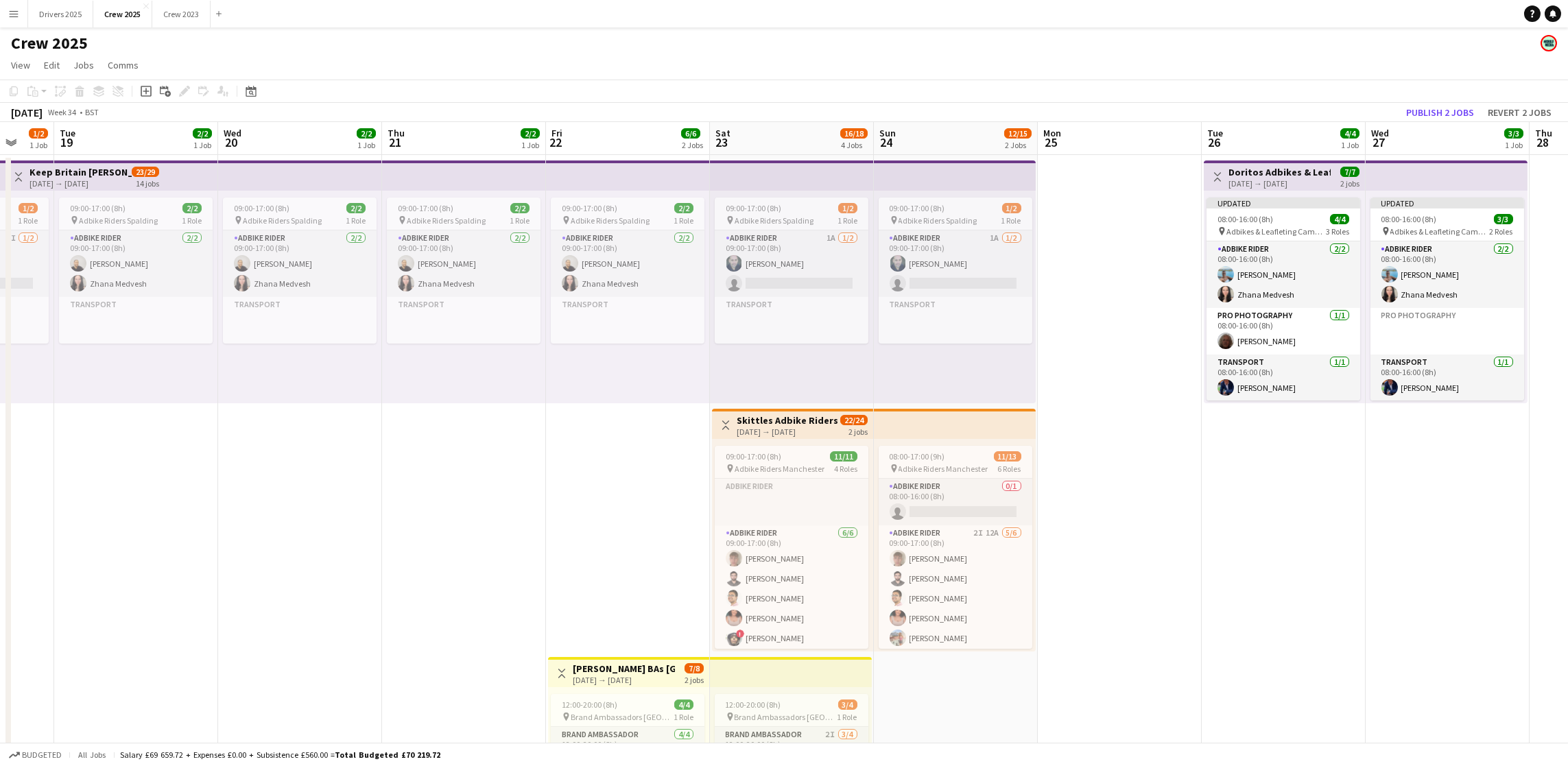
drag, startPoint x: 416, startPoint y: 543, endPoint x: 1352, endPoint y: 515, distance: 936.4
click at [1352, 515] on app-calendar-viewport "Sat 16 10/14 3 Jobs Sun 17 2/3 2 Jobs Mon 18 1/2 1 Job Tue 19 2/2 1 Job Wed 20 …" at bounding box center [784, 575] width 1568 height 907
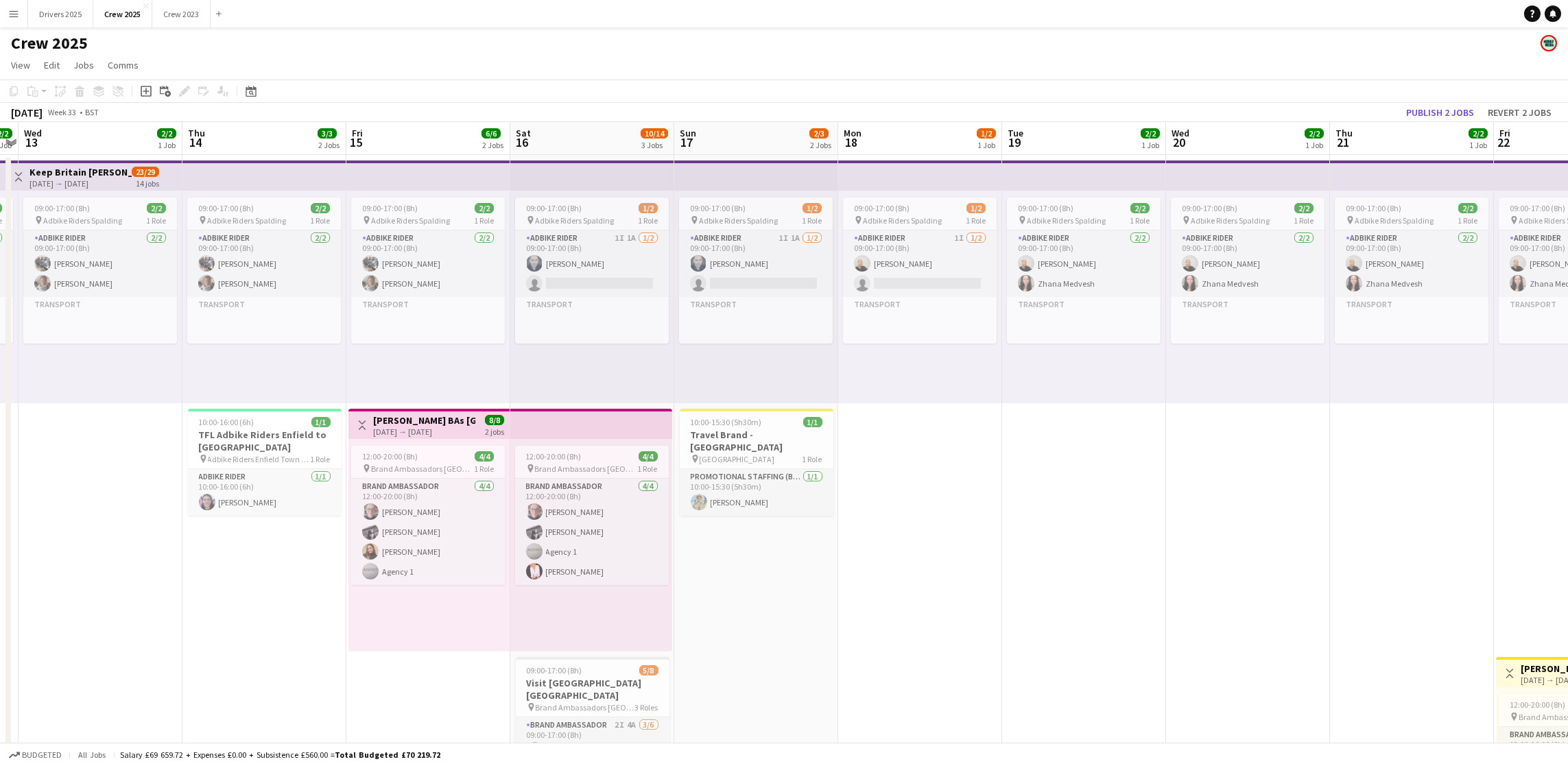
scroll to position [0, 305]
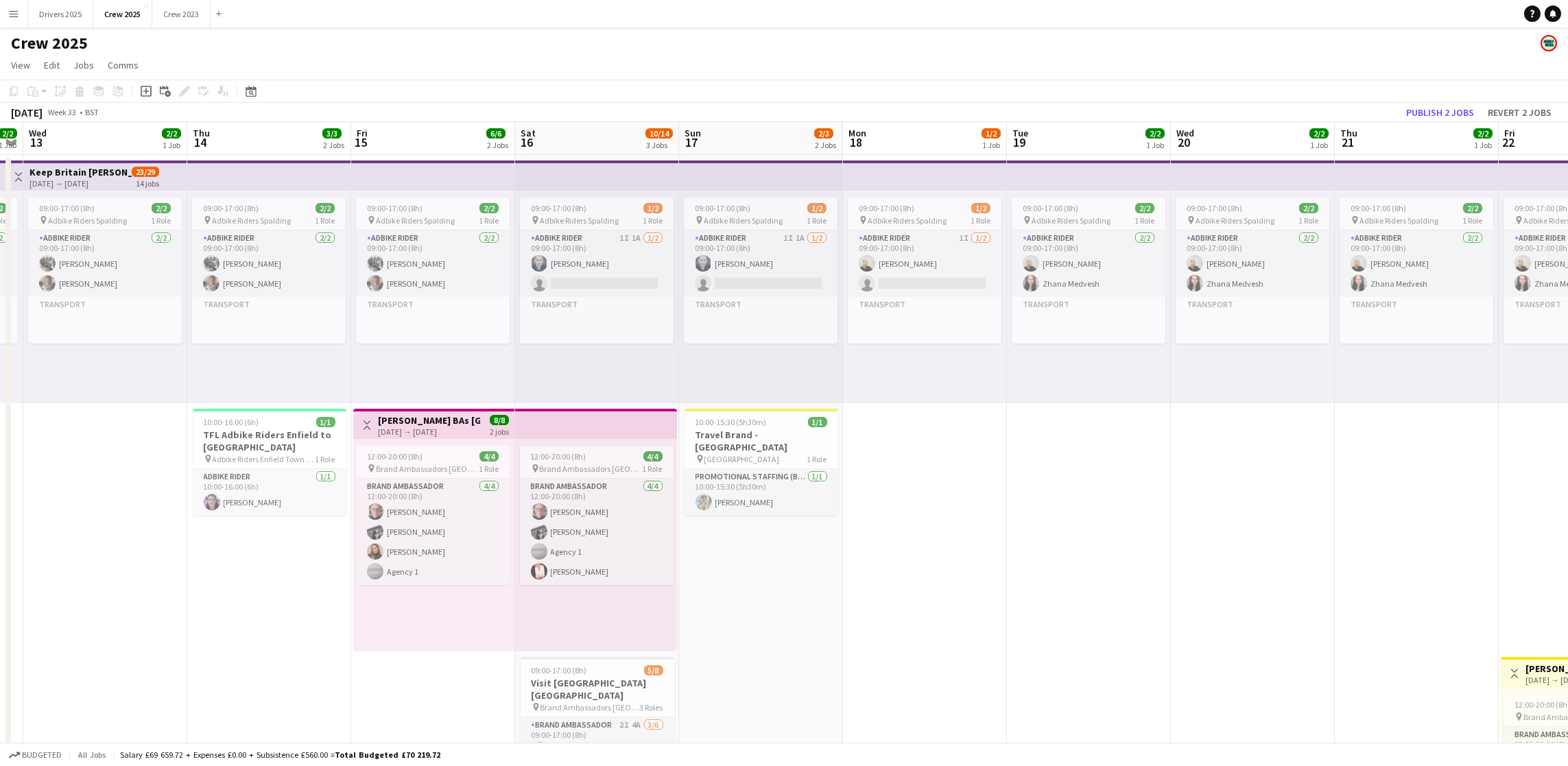
drag, startPoint x: 403, startPoint y: 492, endPoint x: 1356, endPoint y: 492, distance: 953.0
click at [1356, 492] on app-calendar-viewport "Mon 11 4/5 2 Jobs Tue 12 2/2 1 Job Wed 13 2/2 1 Job Thu 14 3/3 2 Jobs Fri 15 6/…" at bounding box center [784, 575] width 1568 height 907
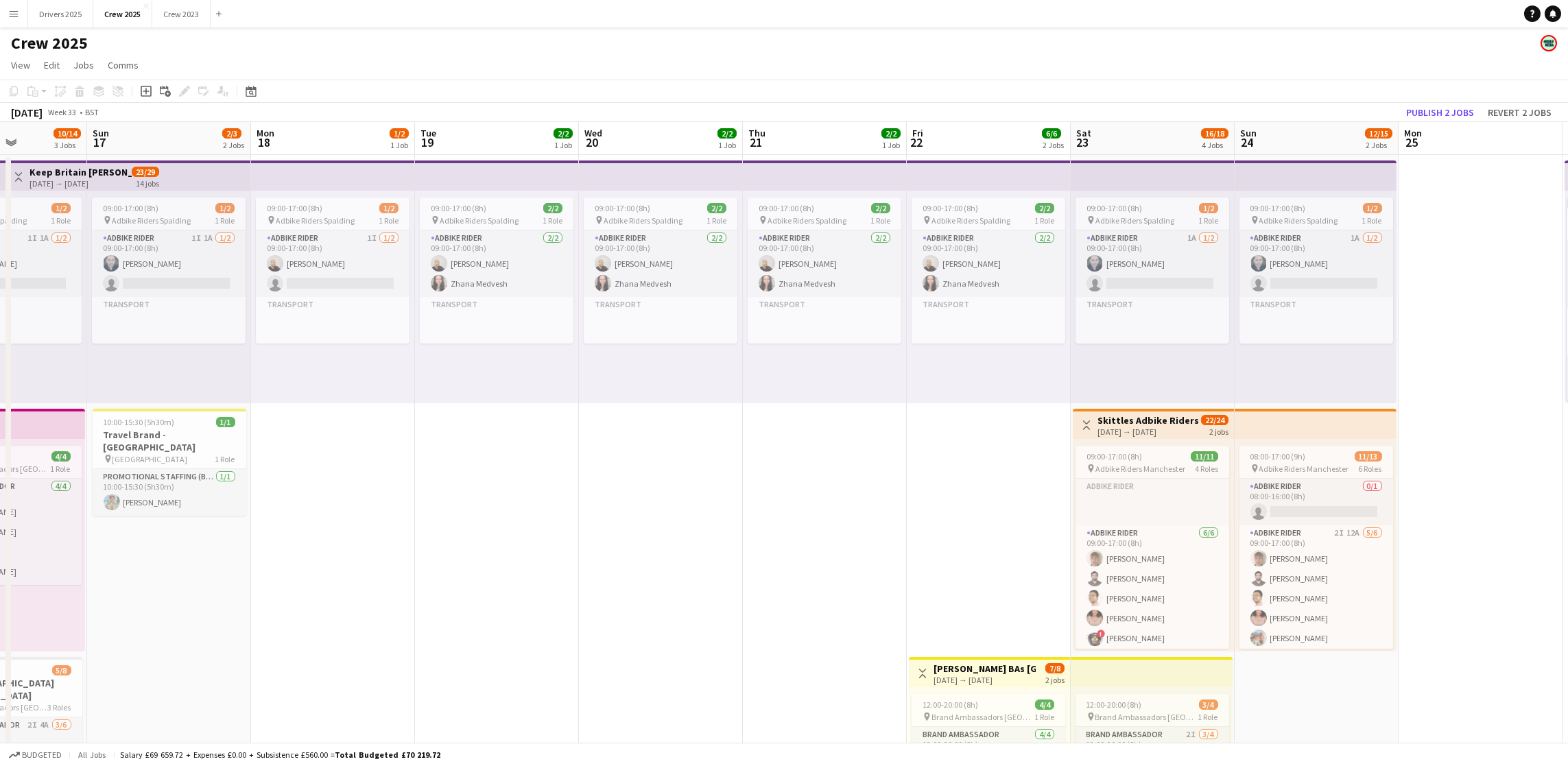
scroll to position [0, 551]
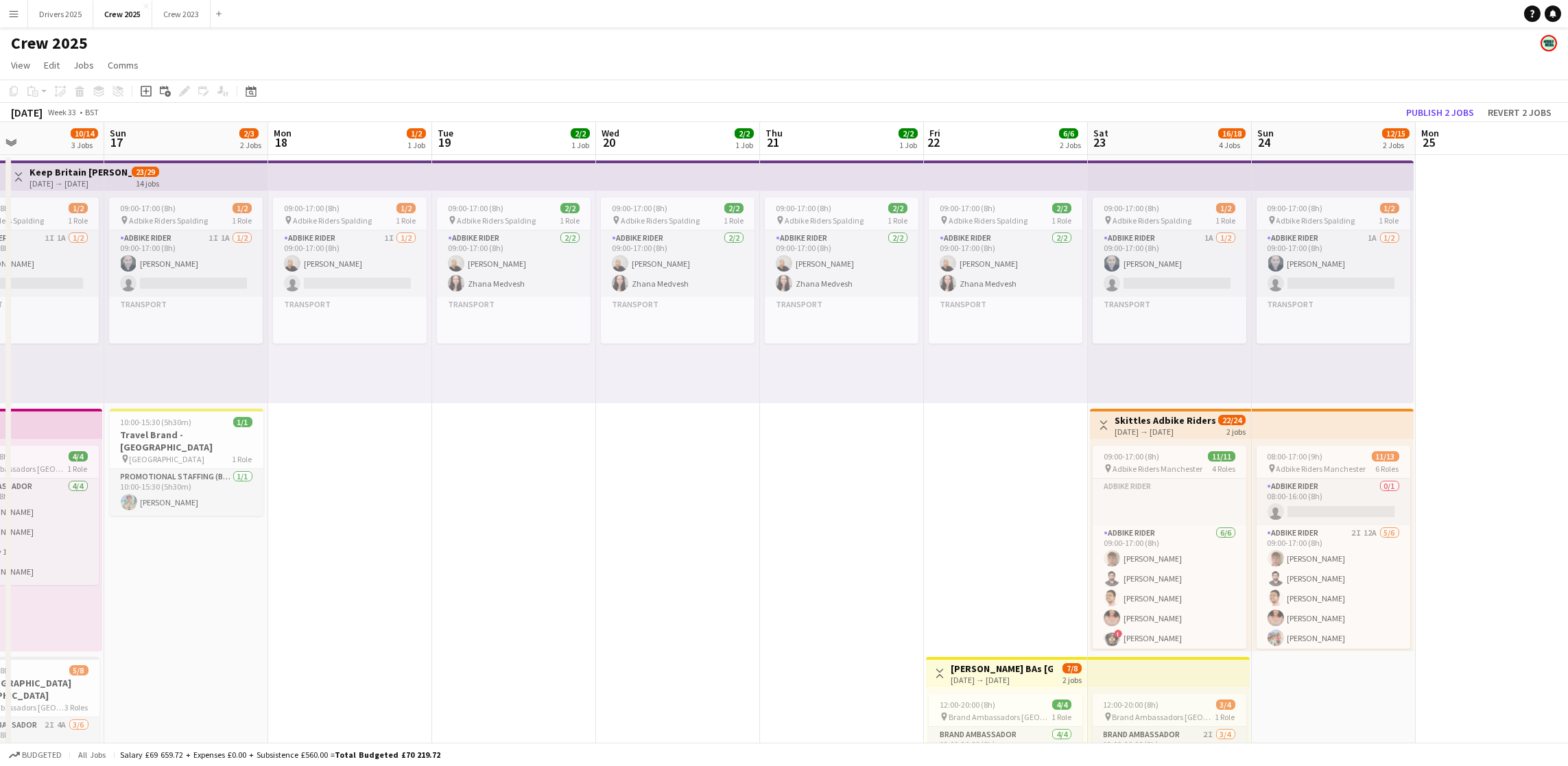
drag, startPoint x: 1358, startPoint y: 490, endPoint x: 784, endPoint y: 461, distance: 574.7
click at [784, 461] on app-calendar-viewport "Wed 13 2/2 1 Job Thu 14 3/3 2 Jobs Fri 15 6/6 2 Jobs Sat 16 10/14 3 Jobs Sun 17…" at bounding box center [784, 575] width 1568 height 907
click at [475, 275] on app-card-role "Adbike Rider [DATE] 09:00-17:00 (8h) [PERSON_NAME] [PERSON_NAME] Medvesh" at bounding box center [514, 264] width 154 height 67
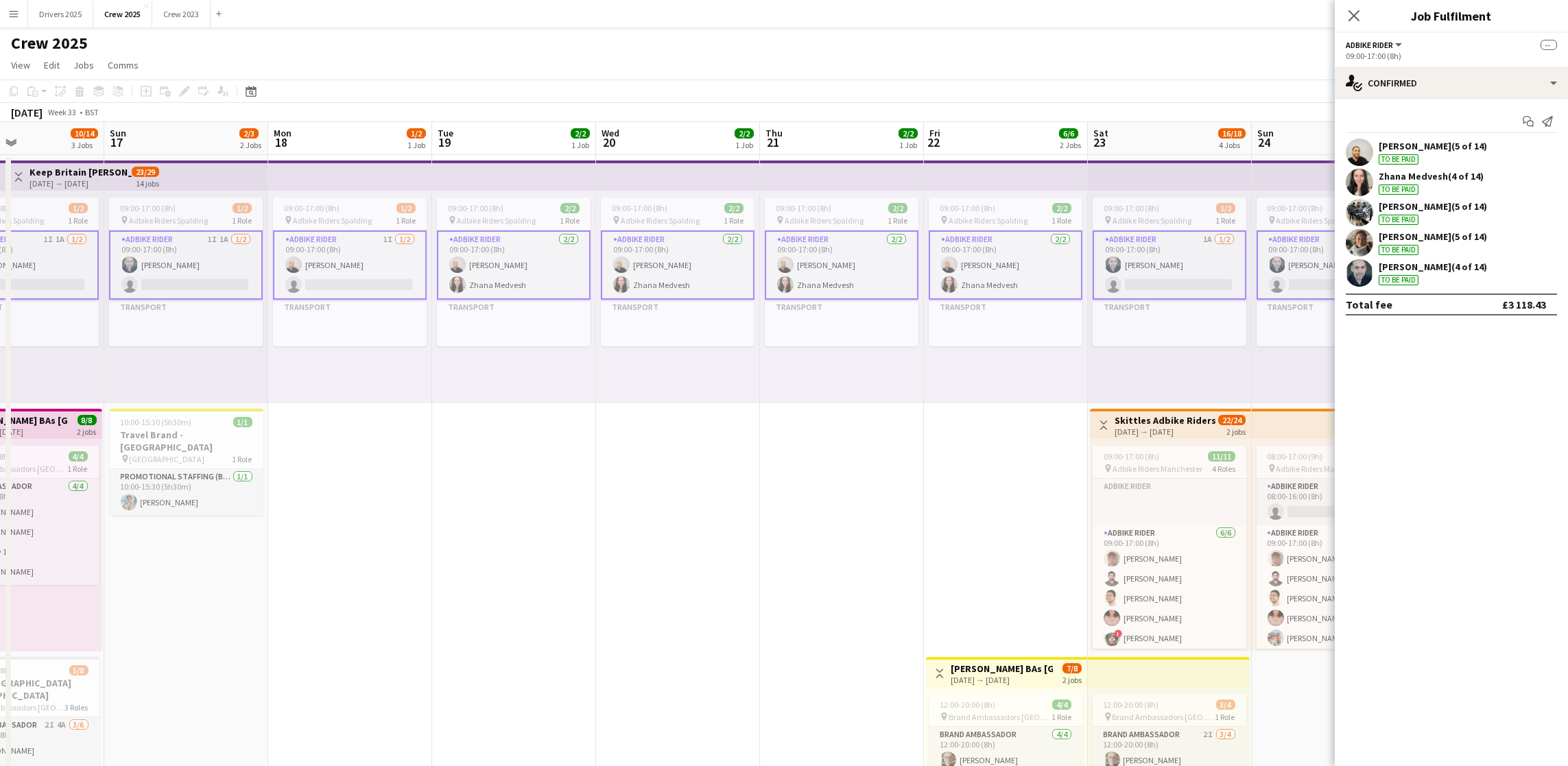
click at [495, 282] on app-card-role "Adbike Rider [DATE] 09:00-17:00 (8h) [PERSON_NAME] [PERSON_NAME] Medvesh" at bounding box center [514, 265] width 154 height 70
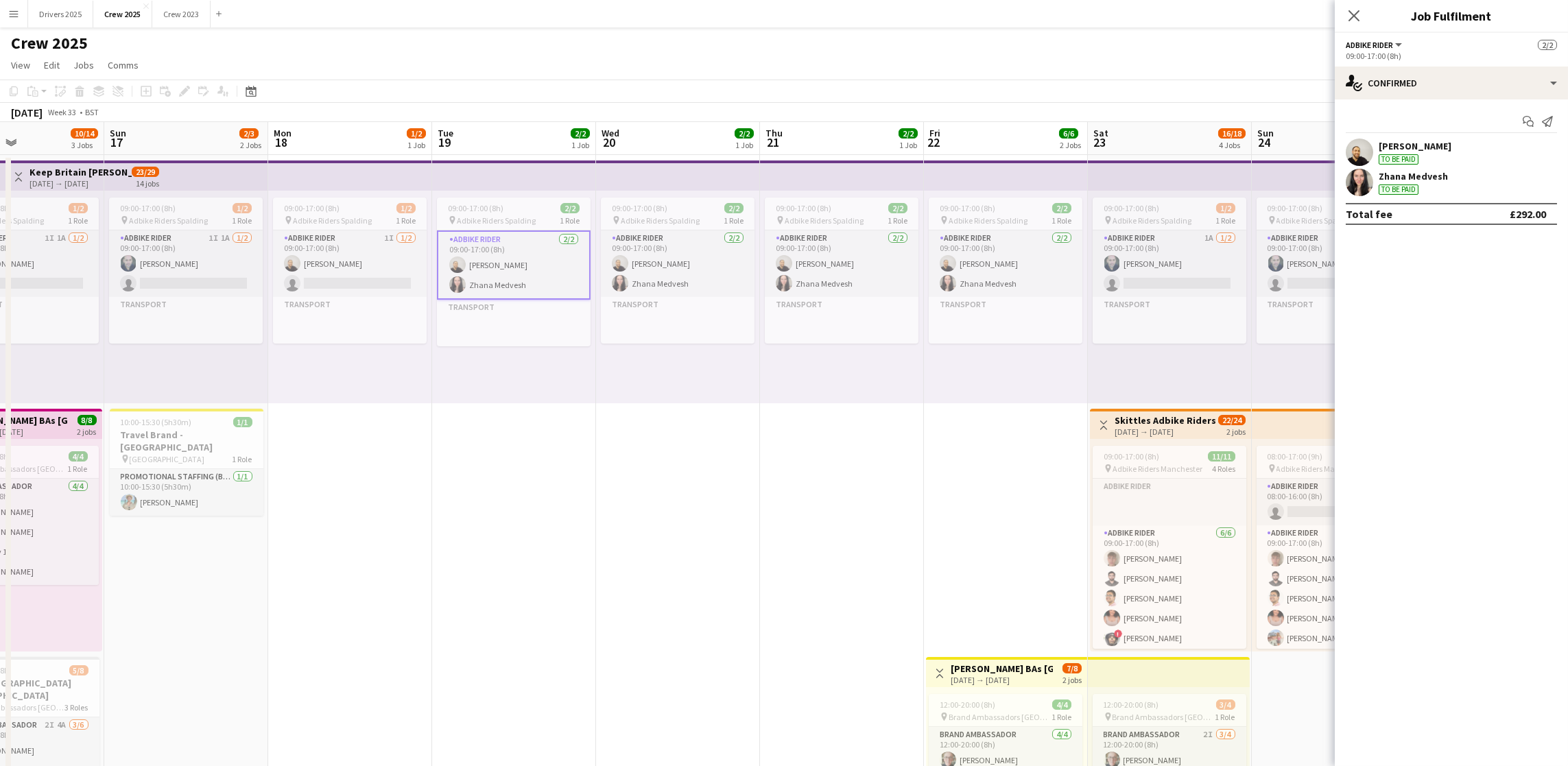
click at [495, 283] on app-card-role "Adbike Rider [DATE] 09:00-17:00 (8h) [PERSON_NAME] [PERSON_NAME] Medvesh" at bounding box center [514, 265] width 154 height 70
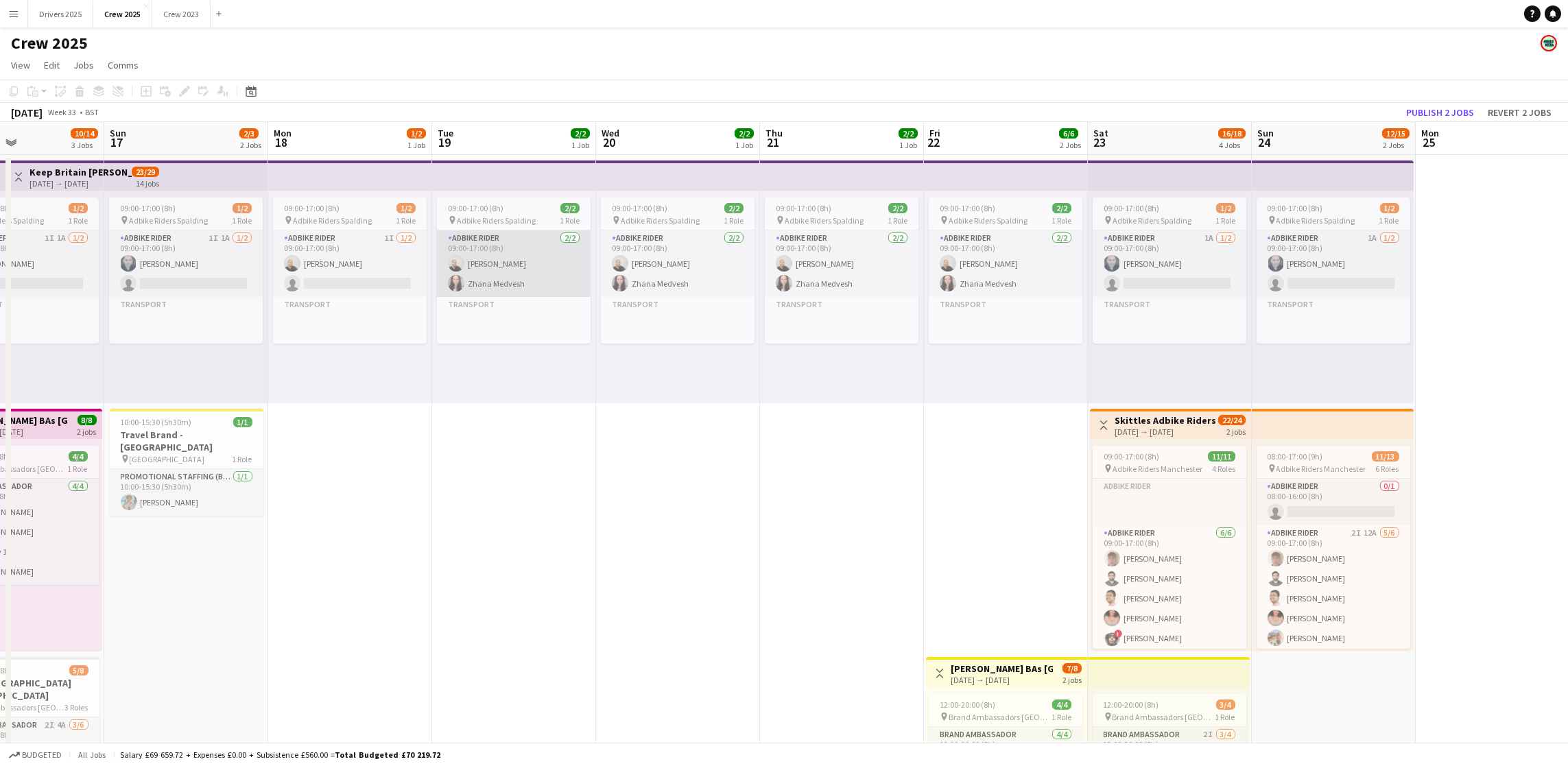
click at [507, 278] on app-card-role "Adbike Rider [DATE] 09:00-17:00 (8h) [PERSON_NAME] [PERSON_NAME] Medvesh" at bounding box center [514, 264] width 154 height 67
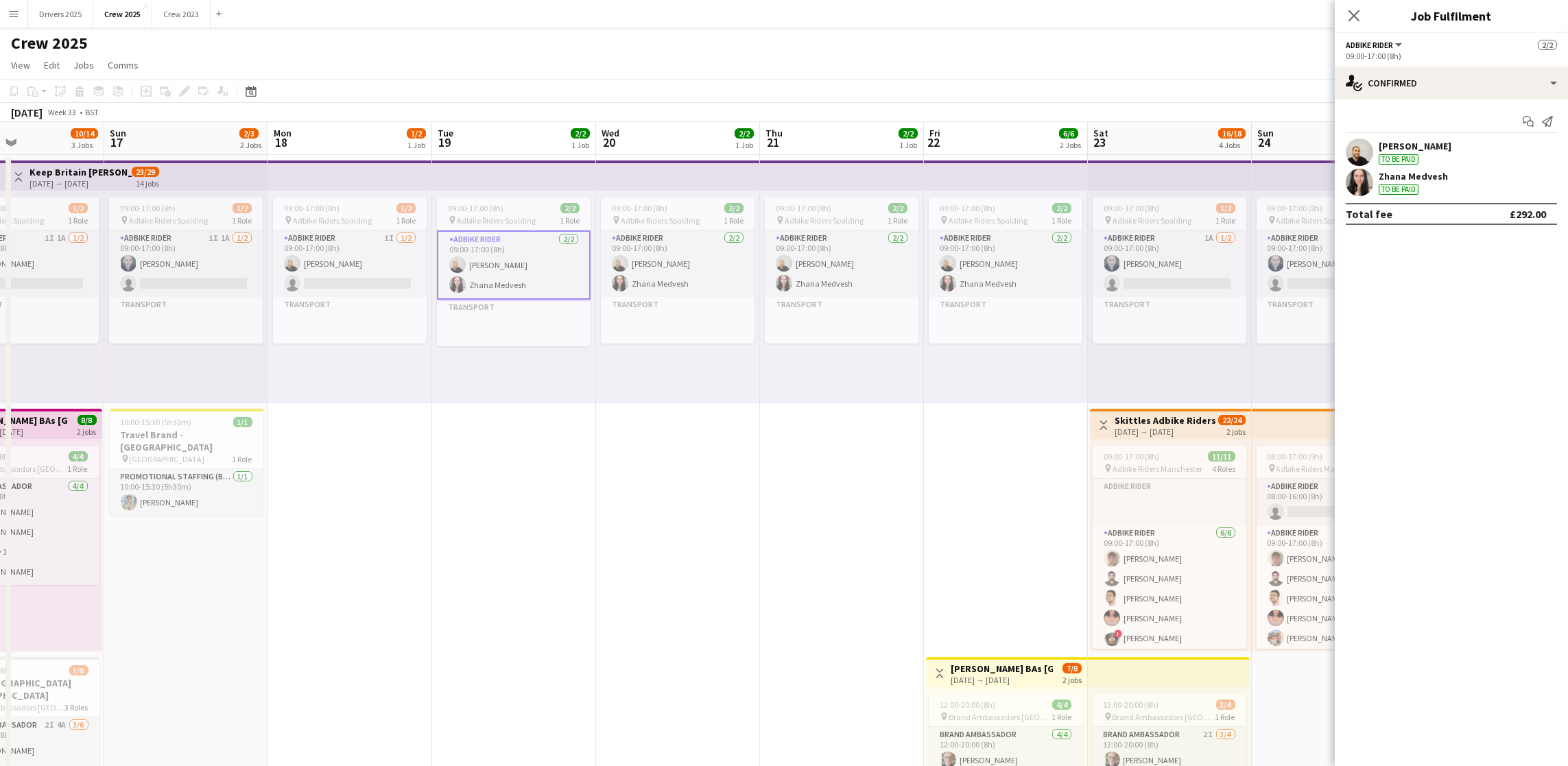
click at [560, 470] on app-date-cell "09:00-17:00 (8h) 2/2 pin Adbike Riders Spalding 1 Role Adbike Rider [DATE] 09:0…" at bounding box center [514, 591] width 164 height 873
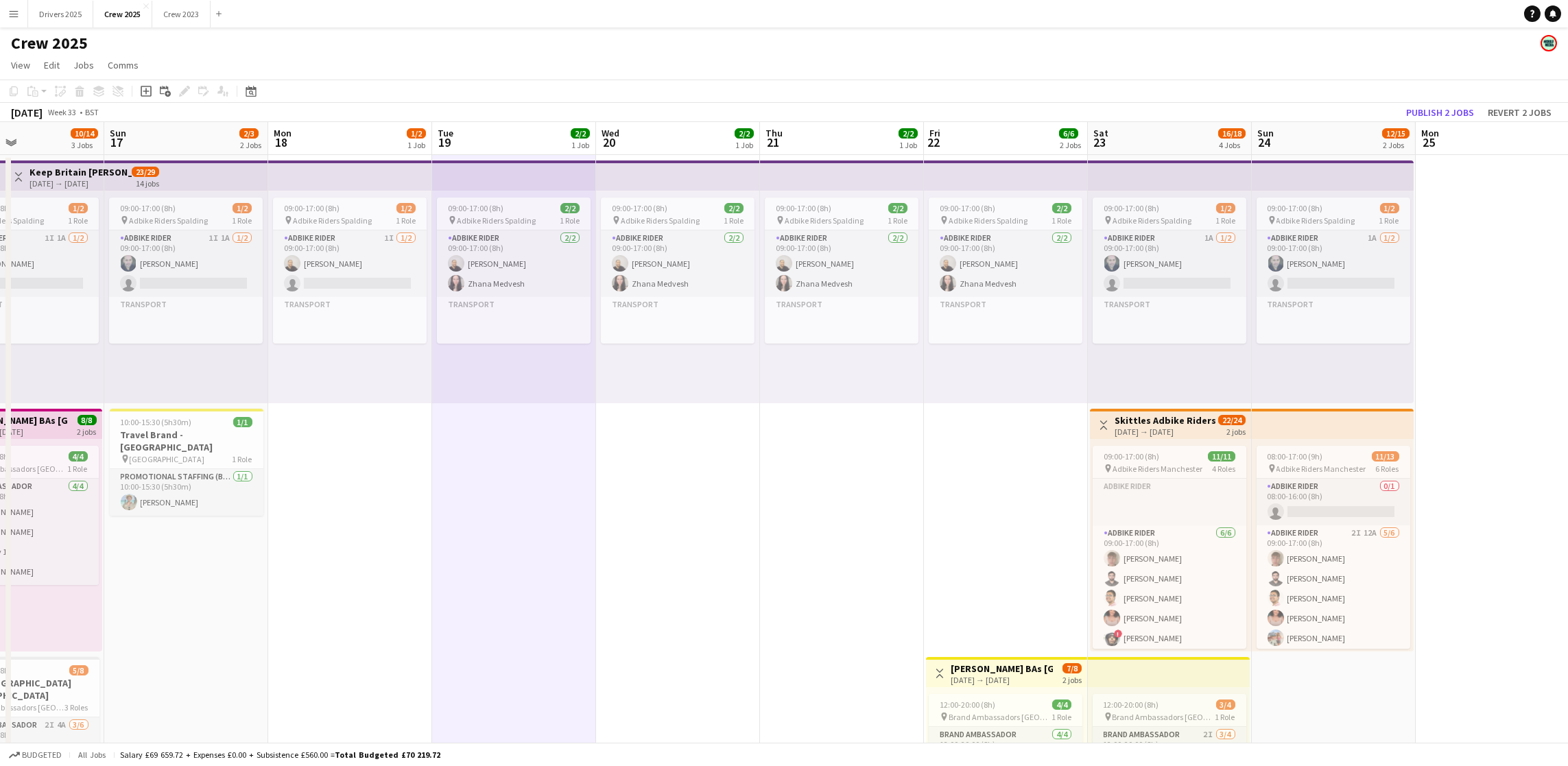
scroll to position [0, 0]
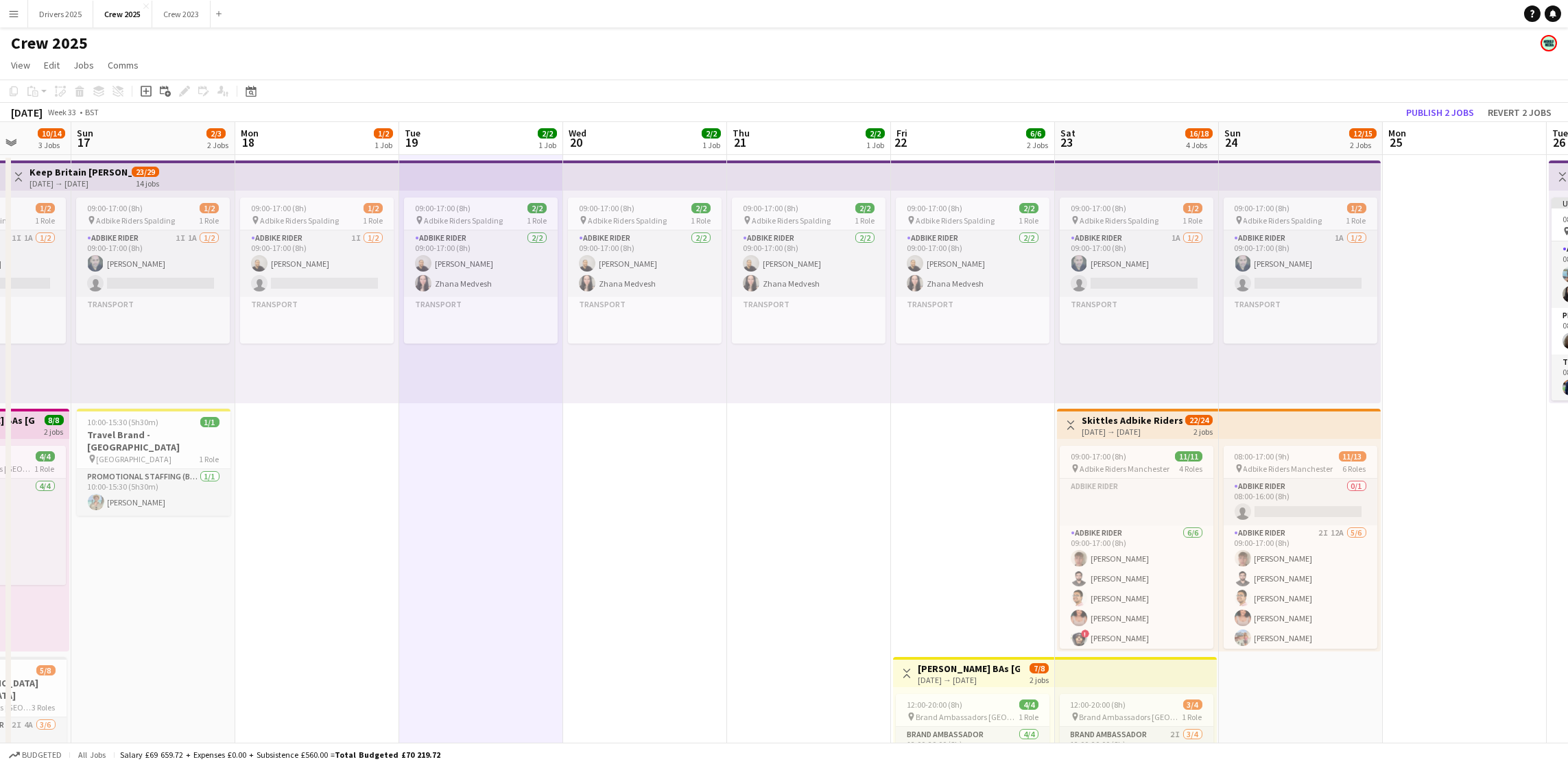
drag, startPoint x: 617, startPoint y: 510, endPoint x: 584, endPoint y: 596, distance: 92.1
click at [584, 596] on app-calendar-viewport "Wed 13 2/2 1 Job Thu 14 3/3 2 Jobs Fri 15 6/6 2 Jobs Sat 16 10/14 3 Jobs Sun 17…" at bounding box center [784, 575] width 1568 height 907
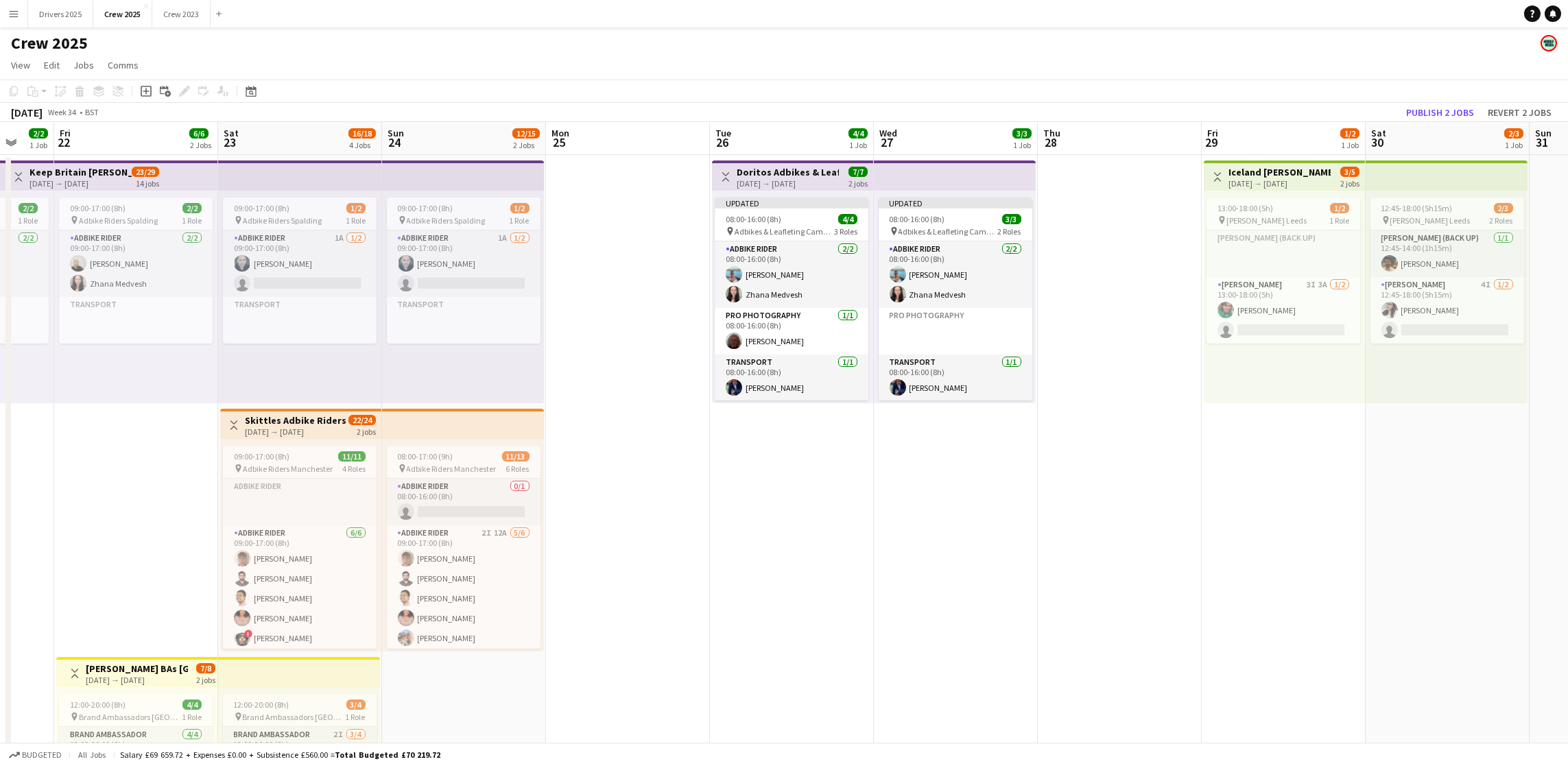
scroll to position [0, 501]
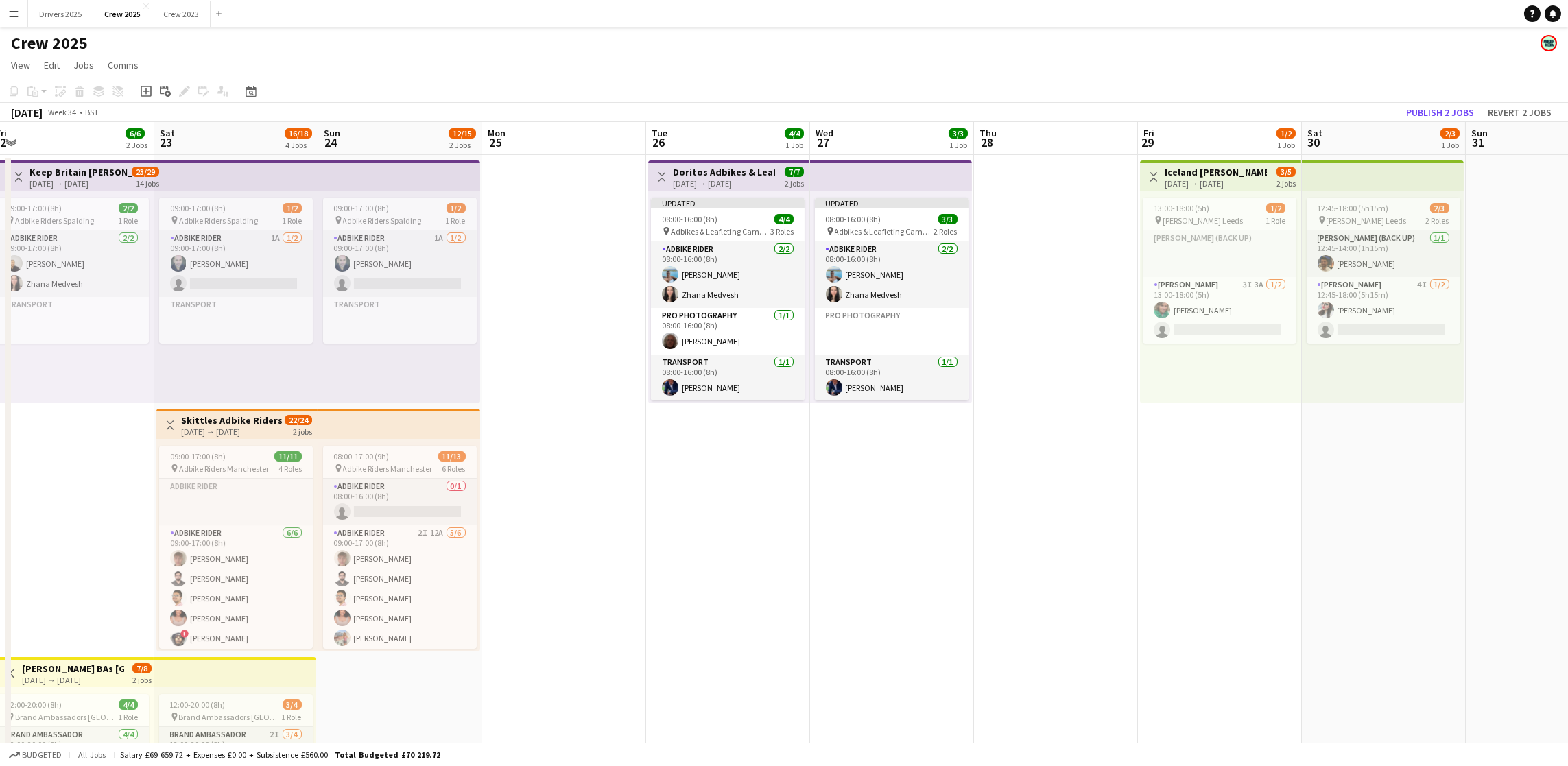
drag, startPoint x: 900, startPoint y: 514, endPoint x: 26, endPoint y: 490, distance: 874.3
click at [0, 501] on app-calendar-viewport "Tue 19 2/2 1 Job Wed 20 2/2 1 Job Thu 21 2/2 1 Job Fri 22 6/6 2 Jobs Sat 23 16/…" at bounding box center [784, 575] width 1568 height 907
click at [690, 289] on app-card-role "Adbike Rider [DATE] 08:00-16:00 (8h) [PERSON_NAME] [PERSON_NAME] Medvesh" at bounding box center [727, 274] width 154 height 67
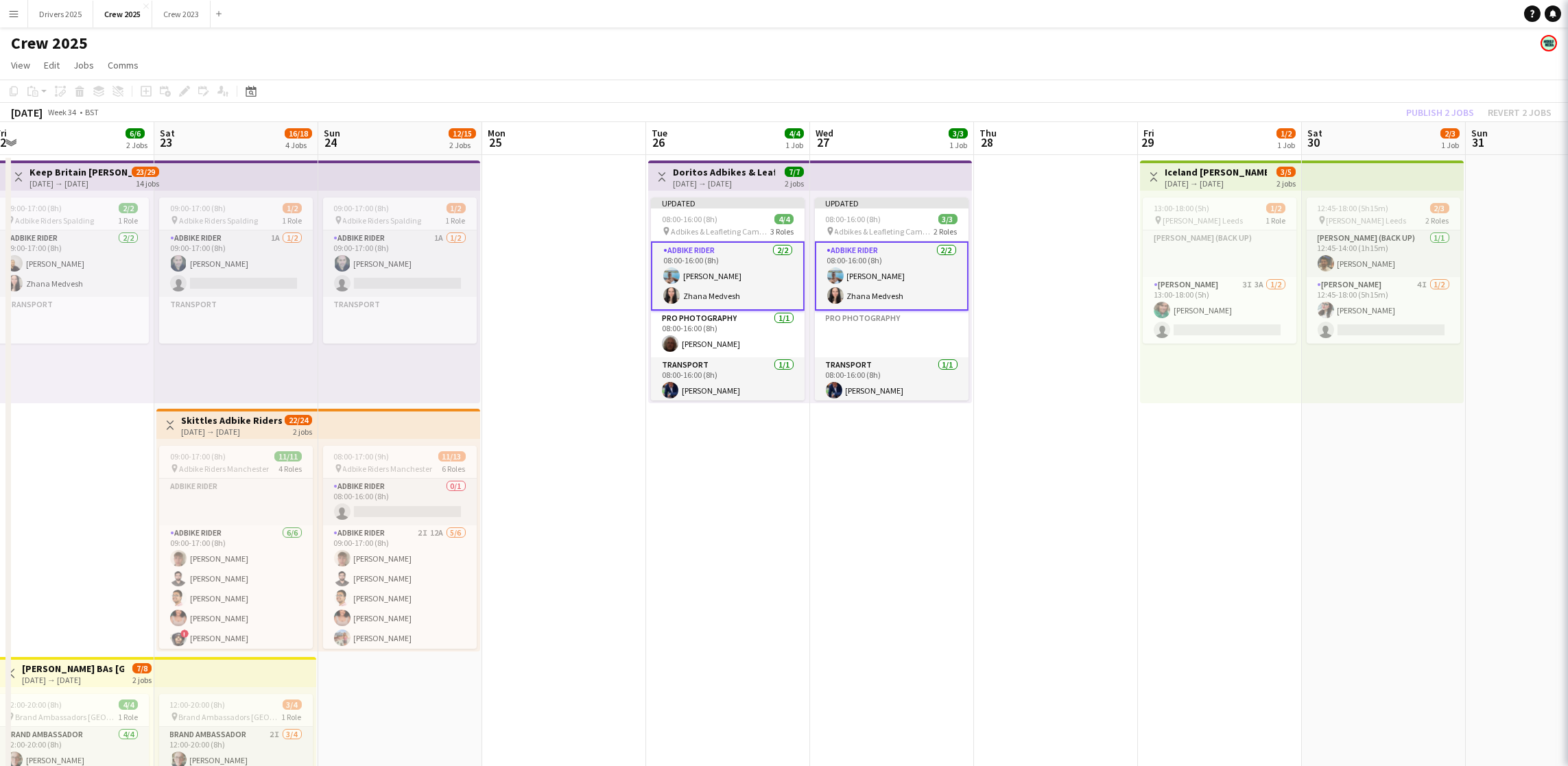
click at [701, 291] on app-card-role "Adbike Rider [DATE] 08:00-16:00 (8h) [PERSON_NAME] [PERSON_NAME] Medvesh" at bounding box center [727, 276] width 154 height 70
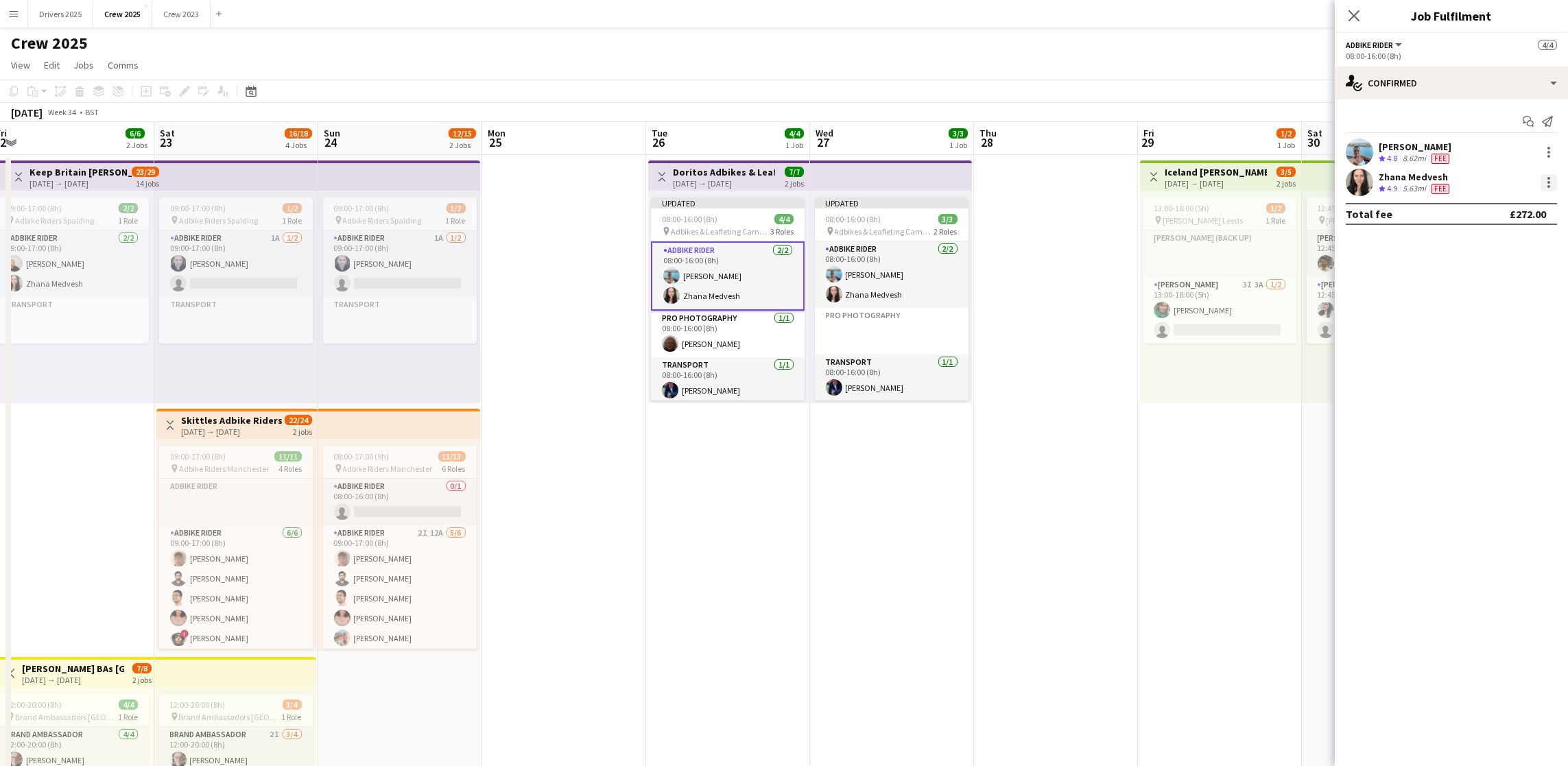
click at [1551, 181] on div at bounding box center [1548, 182] width 17 height 17
click at [1497, 202] on span "Edit fee" at bounding box center [1479, 207] width 37 height 11
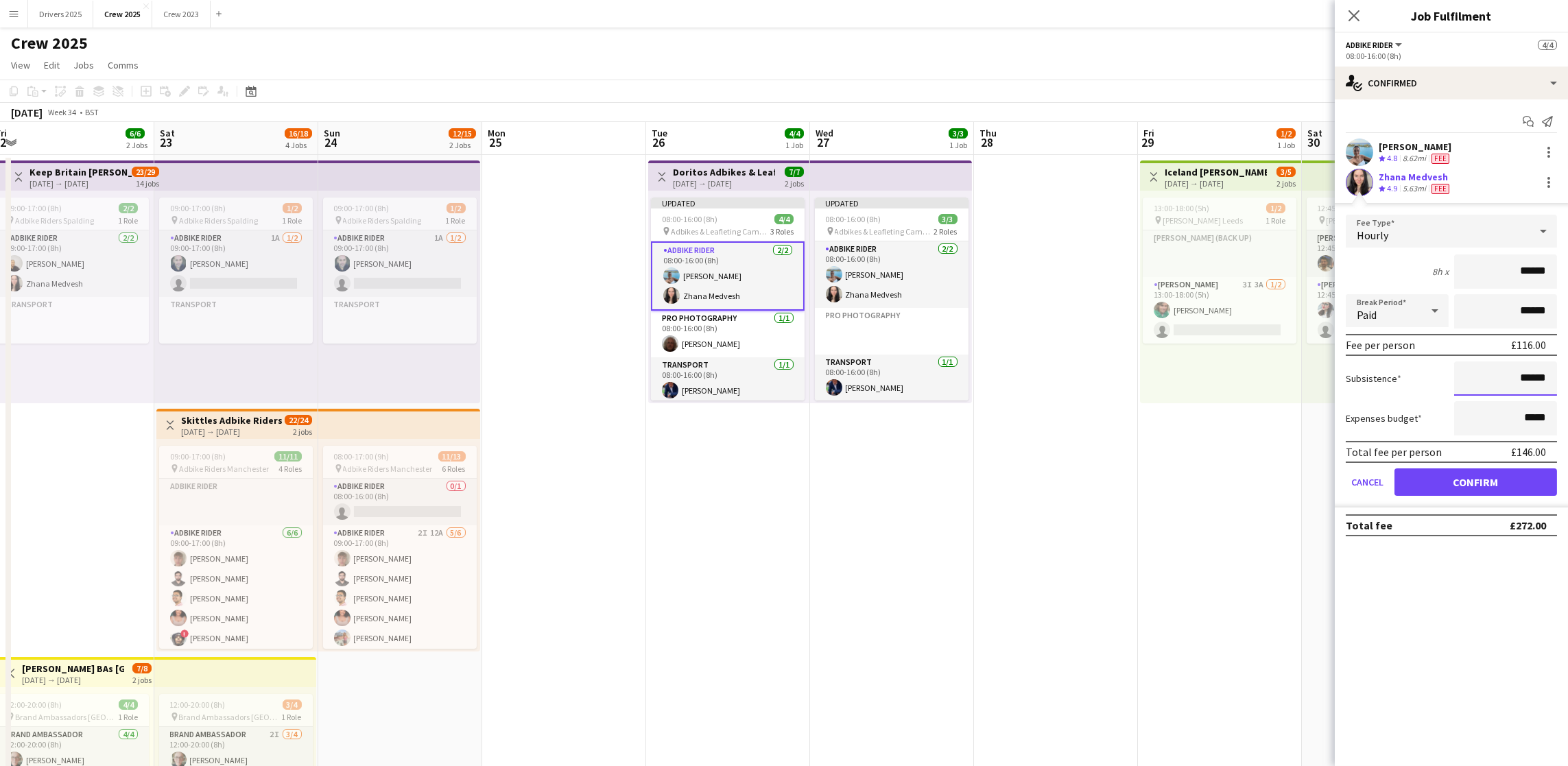
click at [1524, 371] on input "******" at bounding box center [1505, 378] width 103 height 34
type input "**"
type input "*******"
click at [1476, 488] on button "Confirm" at bounding box center [1475, 482] width 163 height 27
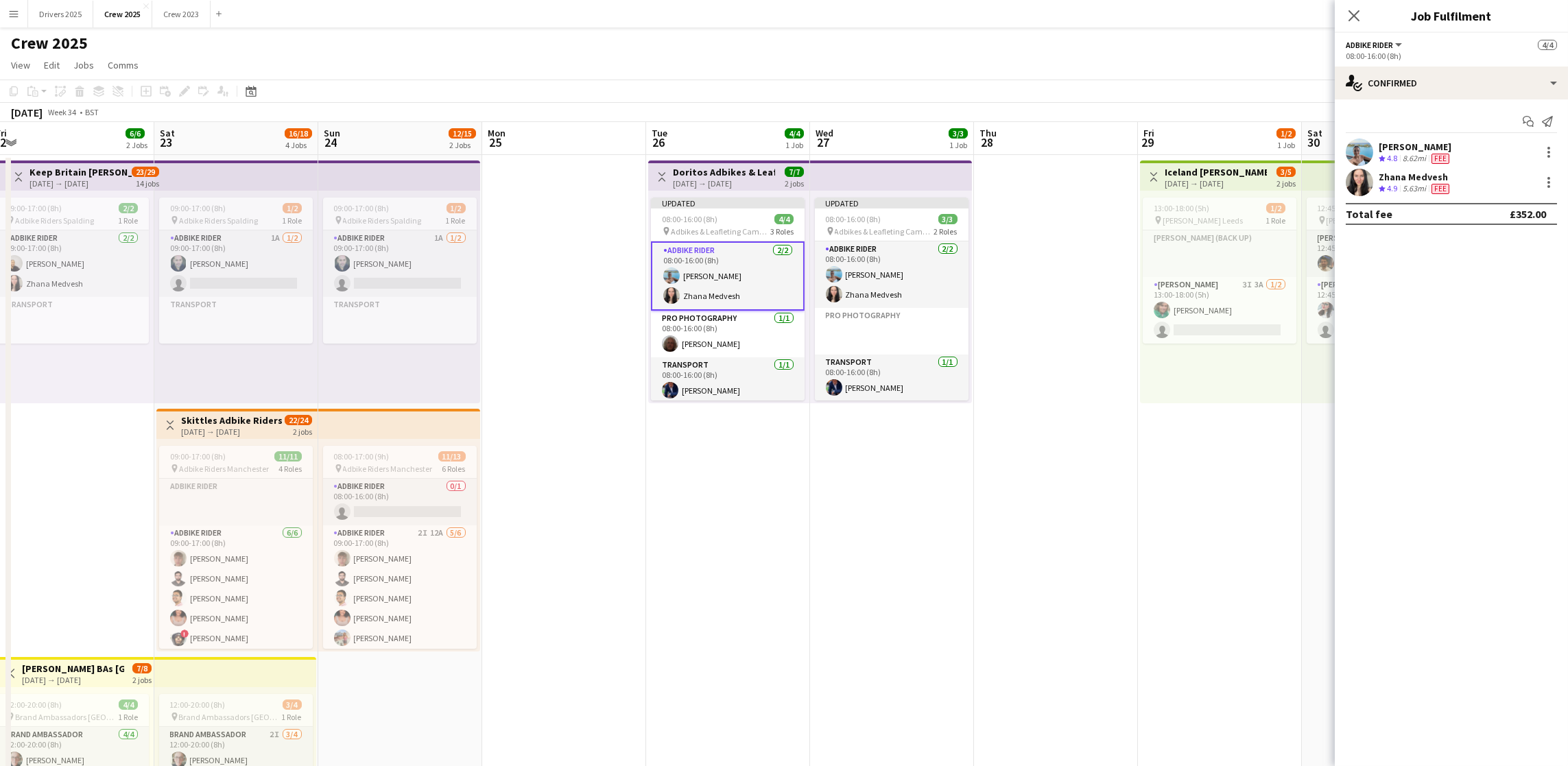
click at [1085, 569] on app-date-cell at bounding box center [1055, 591] width 164 height 873
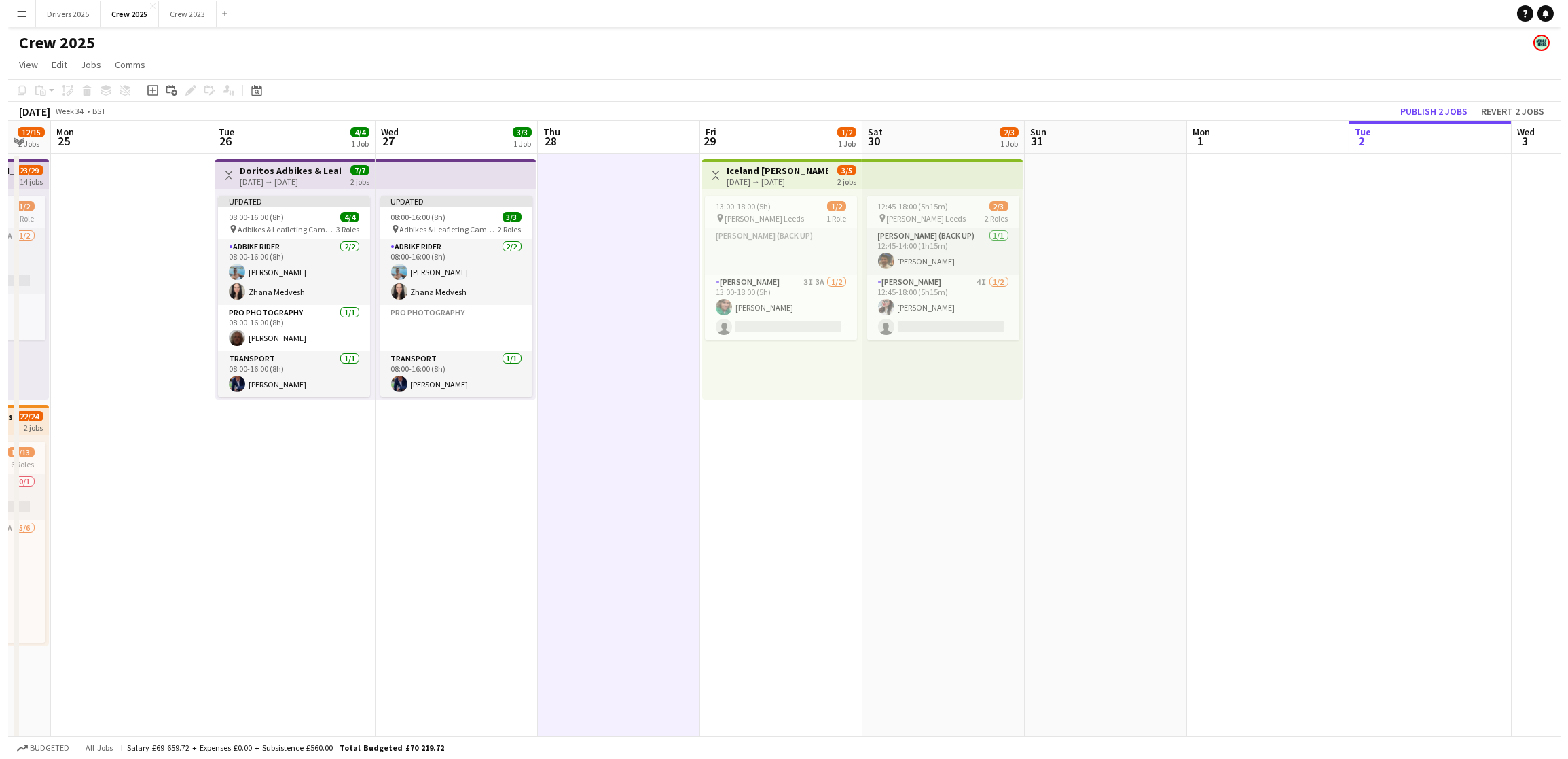
scroll to position [0, 447]
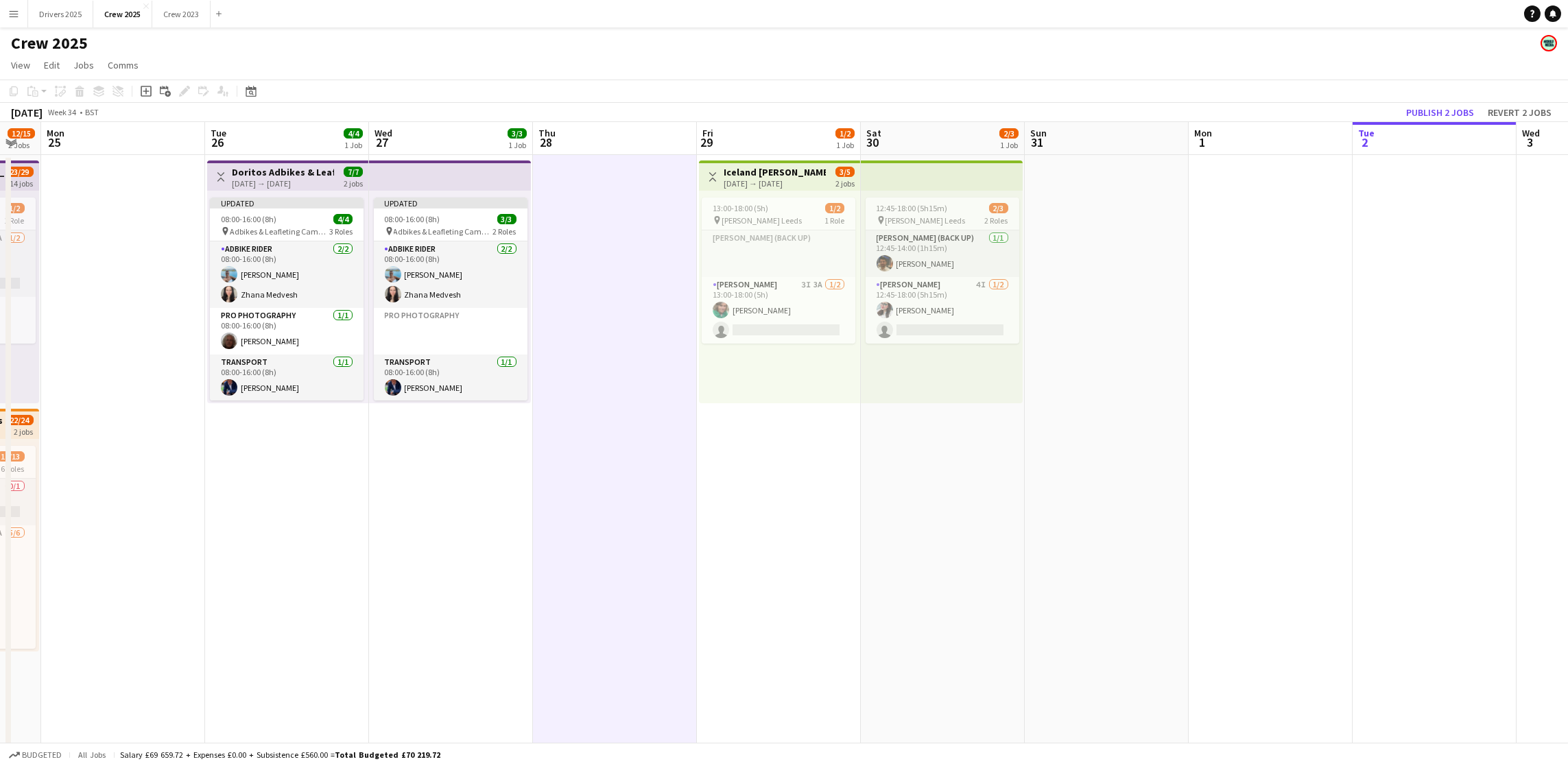
drag, startPoint x: 1344, startPoint y: 419, endPoint x: 902, endPoint y: 419, distance: 442.0
click at [902, 419] on app-calendar-viewport "Fri 22 6/6 2 Jobs Sat 23 16/18 4 Jobs Sun 24 12/15 2 Jobs Mon 25 Tue 26 4/4 1 J…" at bounding box center [784, 575] width 1568 height 907
drag, startPoint x: 1436, startPoint y: 114, endPoint x: 1458, endPoint y: 122, distance: 23.4
click at [1436, 114] on button "Publish 2 jobs" at bounding box center [1439, 113] width 79 height 18
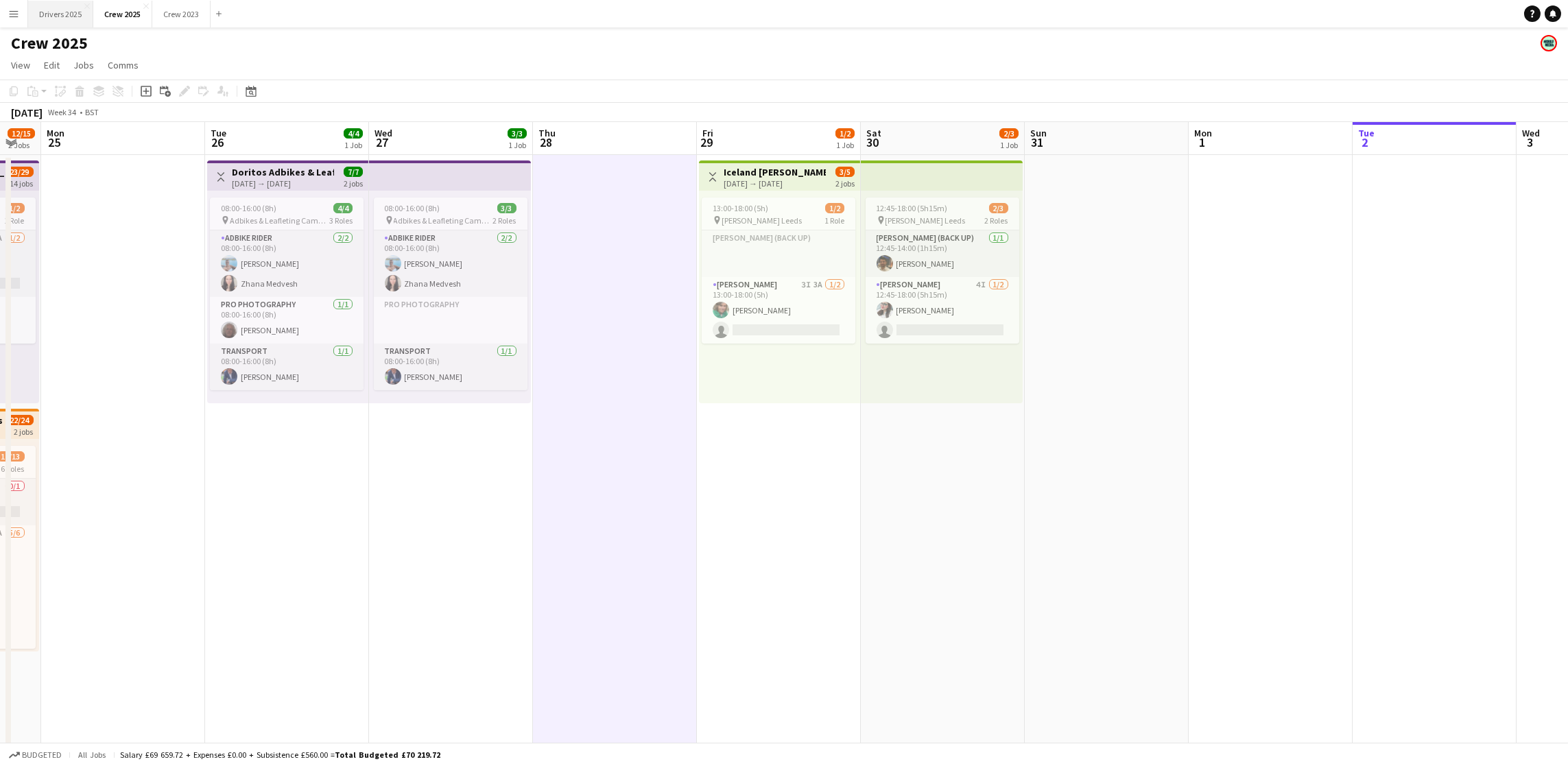
click at [67, 12] on button "Drivers 2025 Close" at bounding box center [61, 14] width 65 height 26
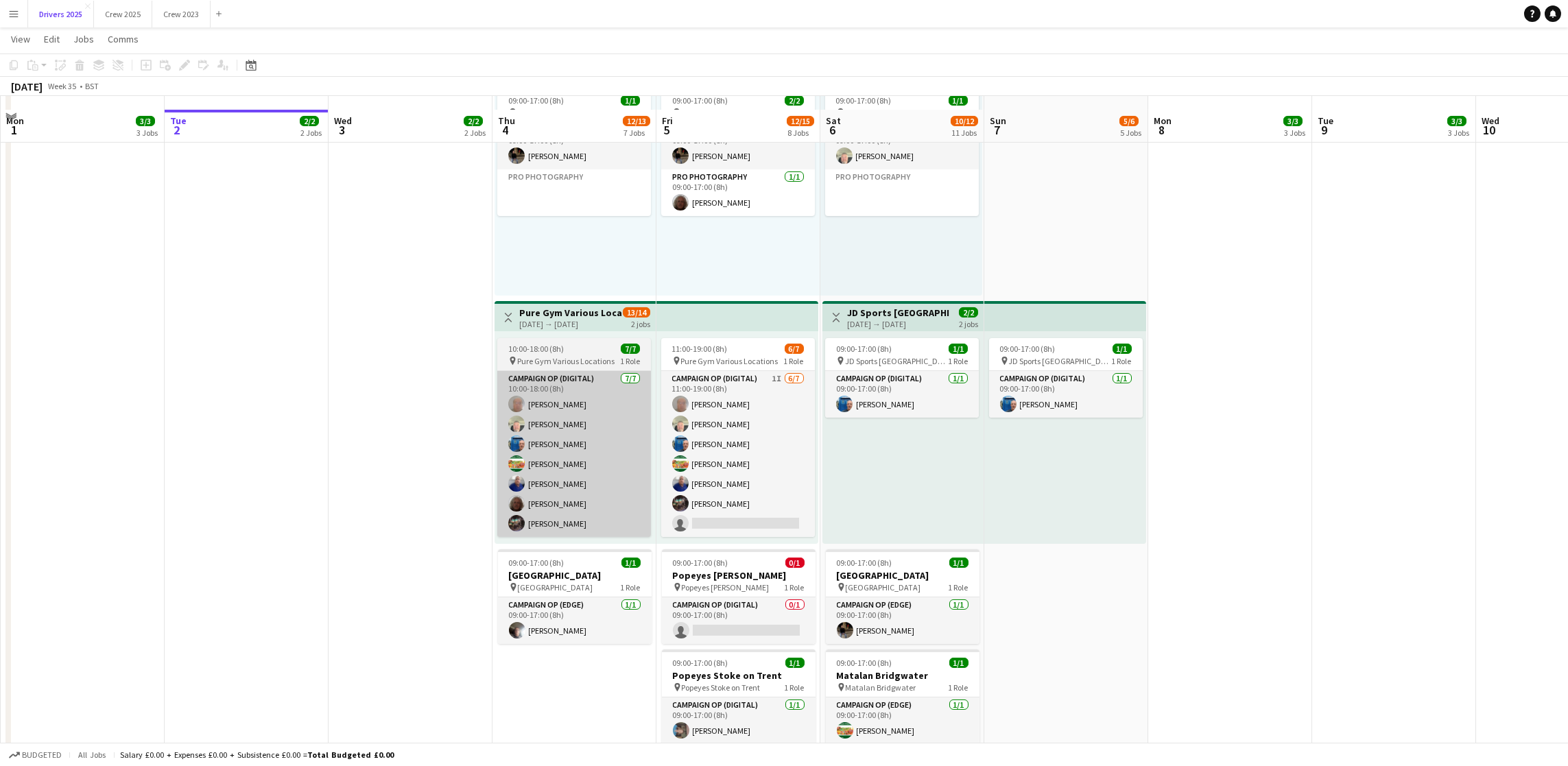
scroll to position [1131, 0]
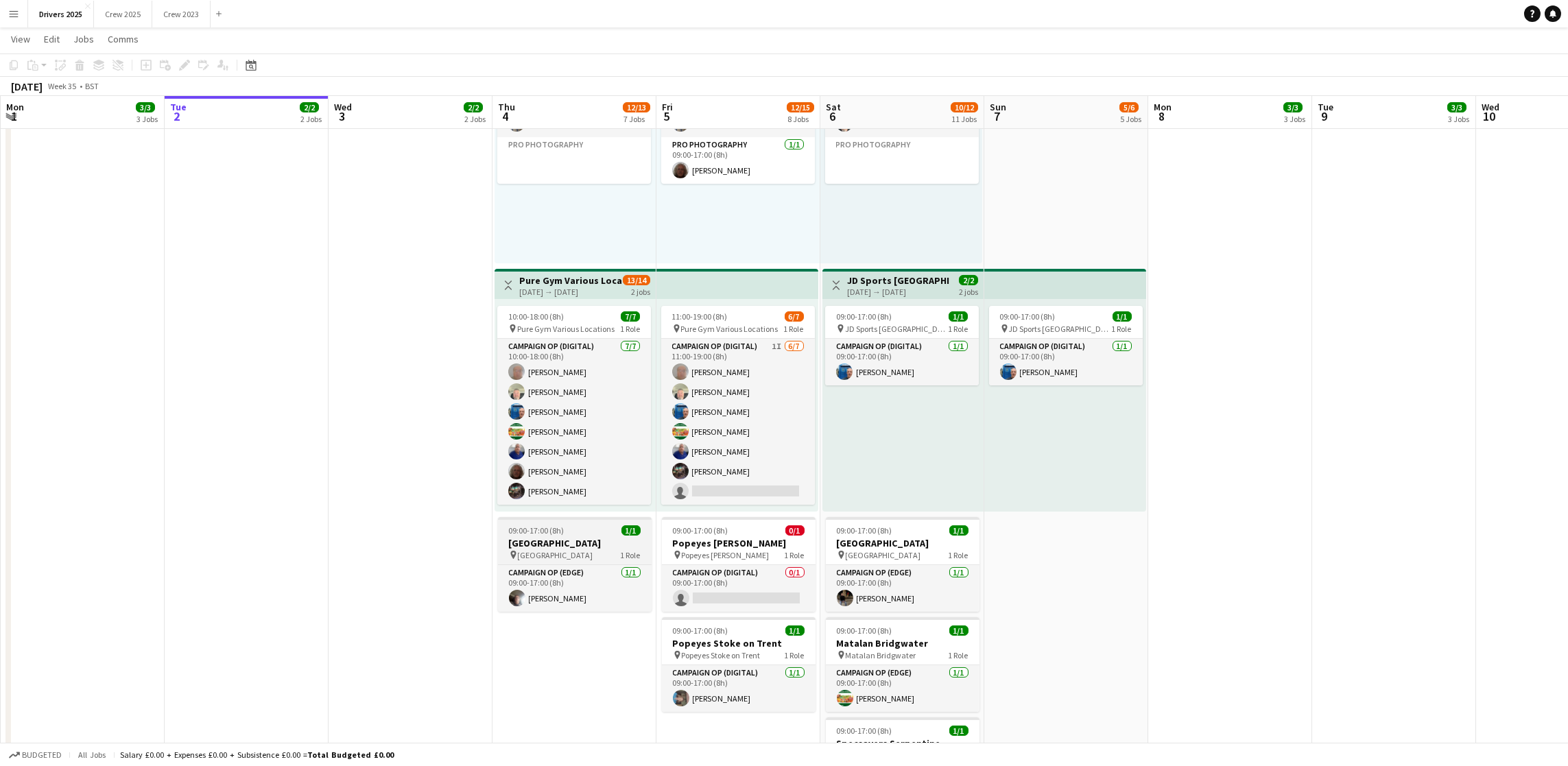
click at [537, 541] on h3 "[GEOGRAPHIC_DATA]" at bounding box center [574, 543] width 154 height 12
click at [187, 61] on icon at bounding box center [188, 61] width 4 height 4
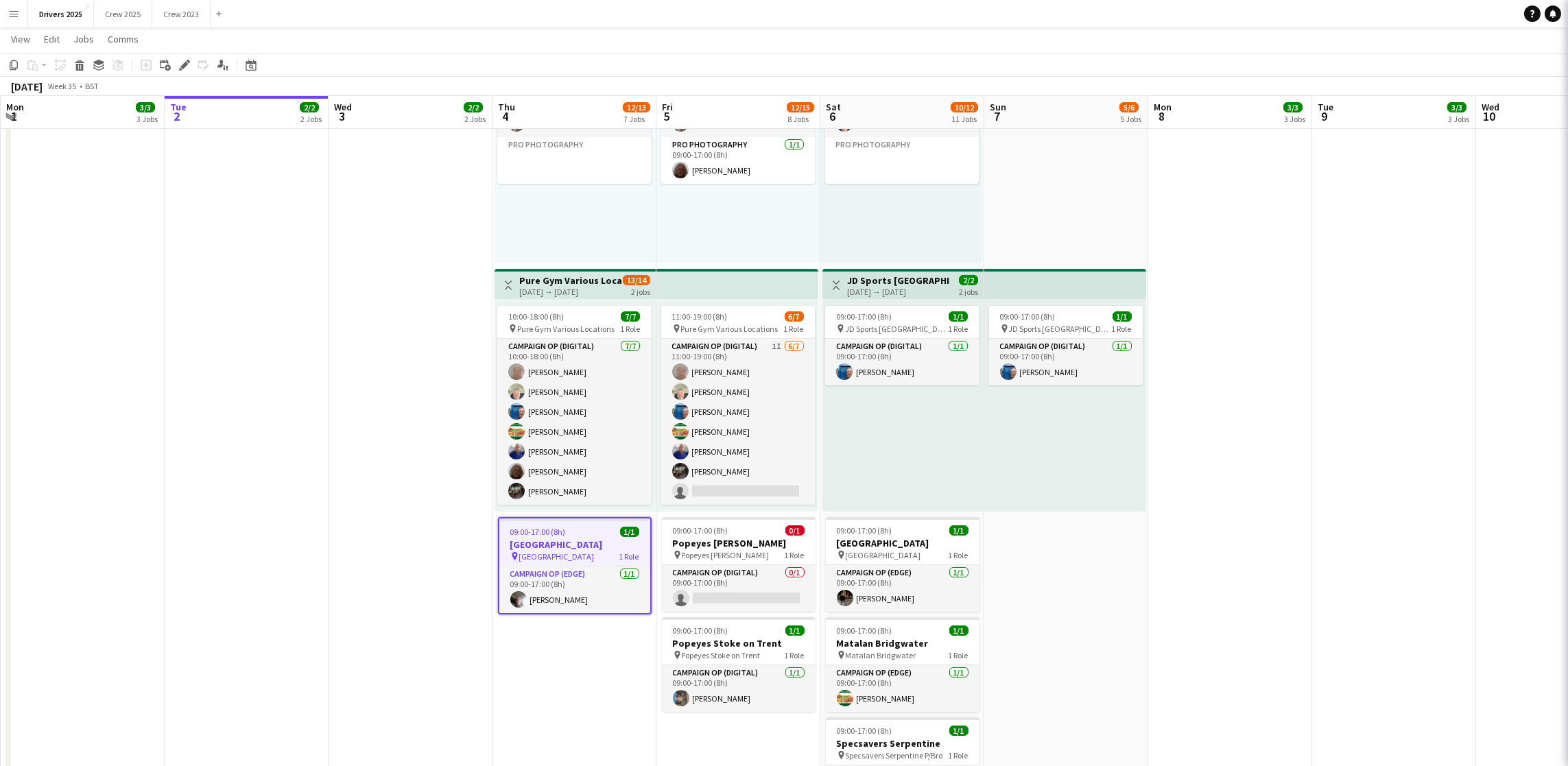
type input "**********"
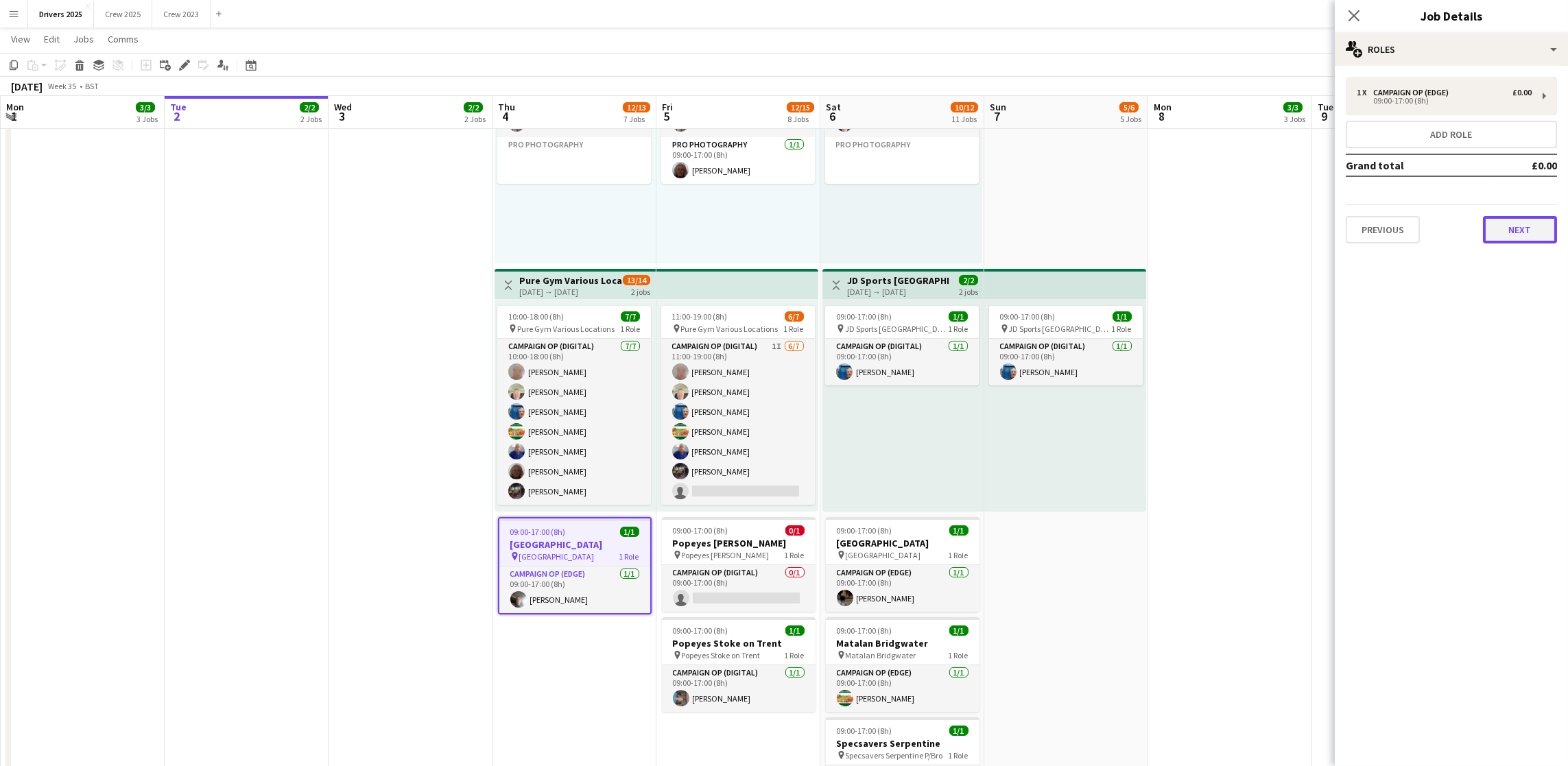
click at [1515, 220] on button "Next" at bounding box center [1520, 230] width 74 height 27
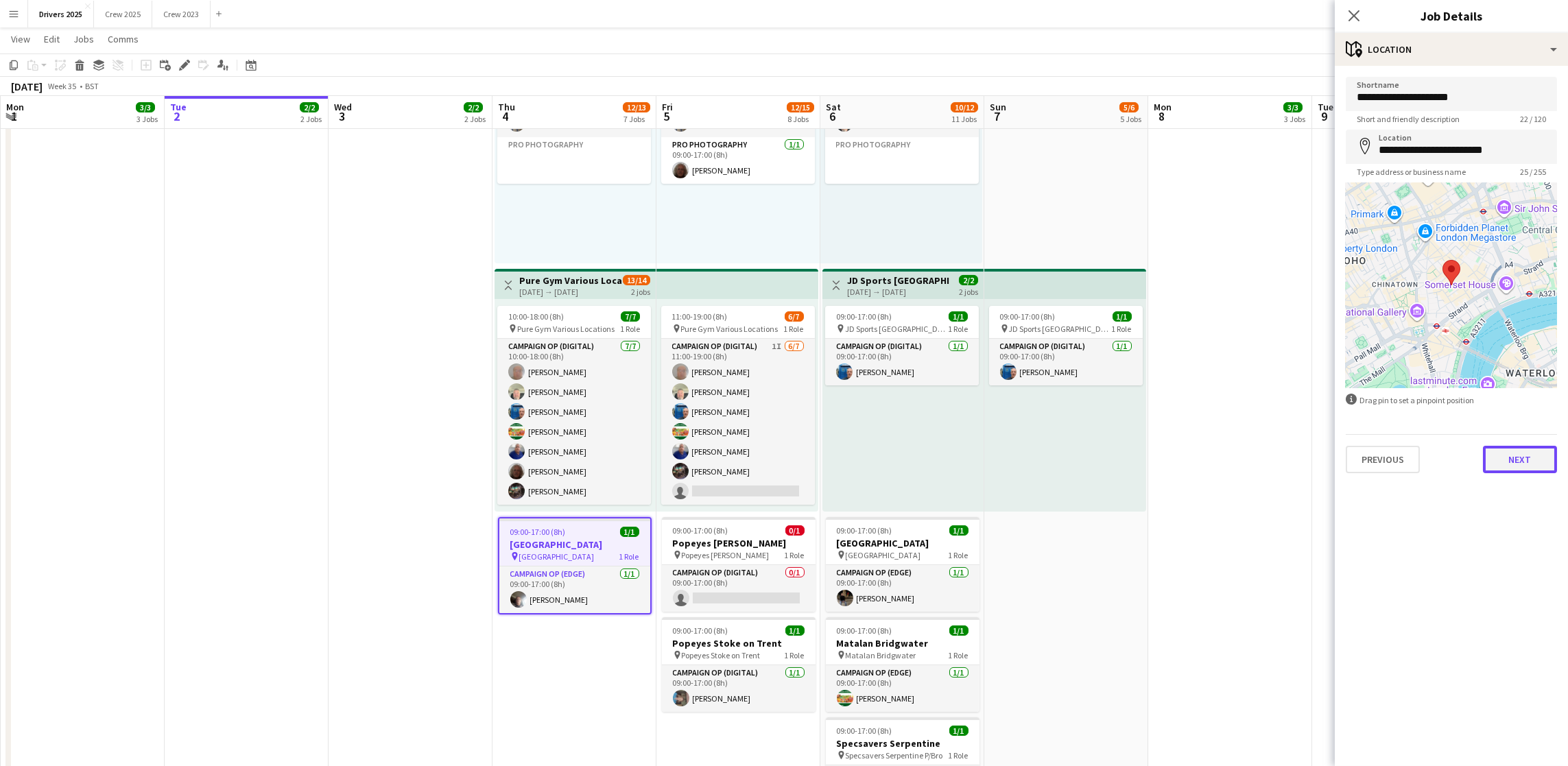
click at [1523, 452] on button "Next" at bounding box center [1520, 459] width 74 height 27
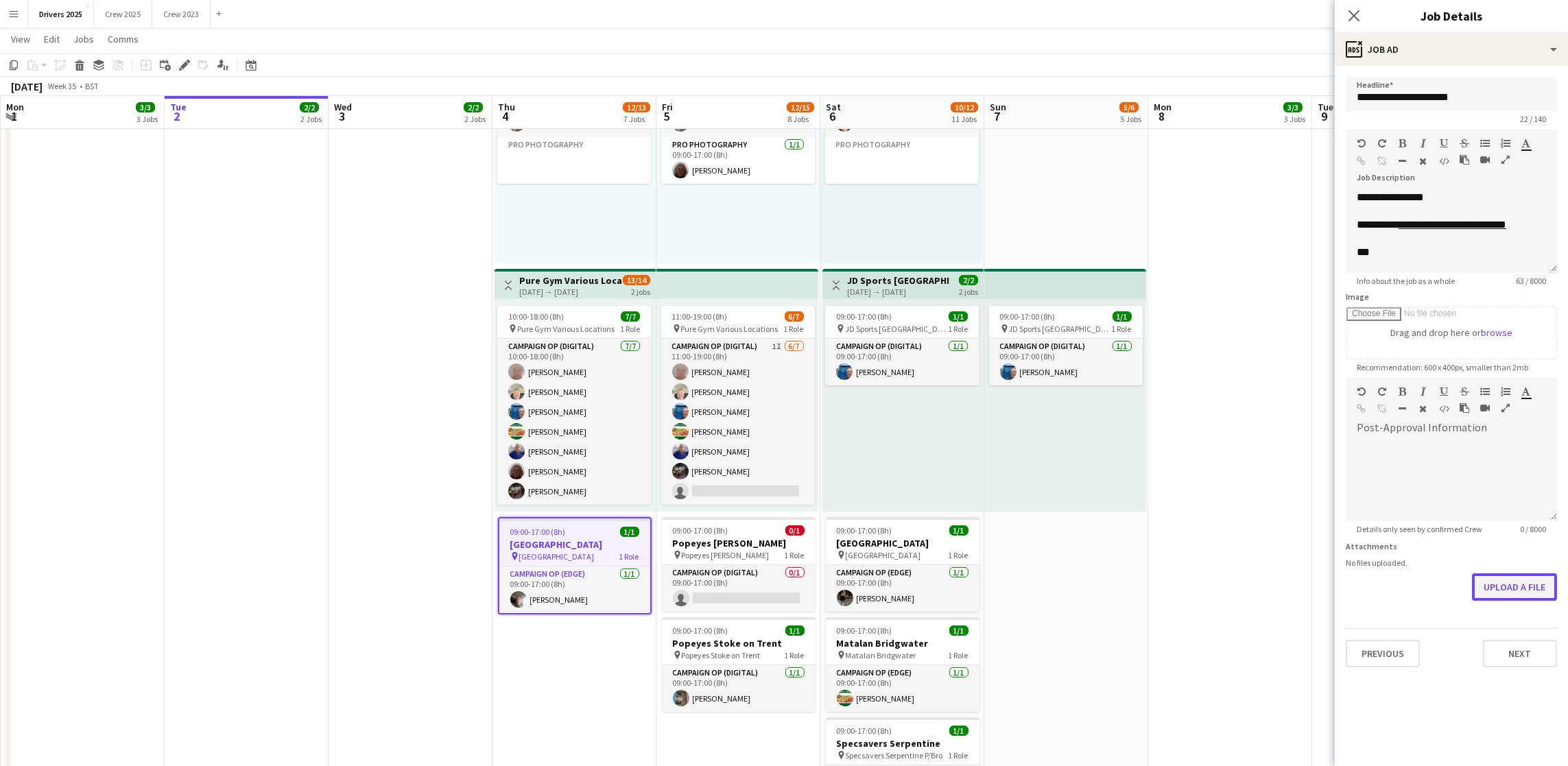
click at [1539, 593] on button "Upload a file" at bounding box center [1514, 587] width 85 height 27
click at [1499, 580] on button "Upload a file" at bounding box center [1514, 587] width 85 height 27
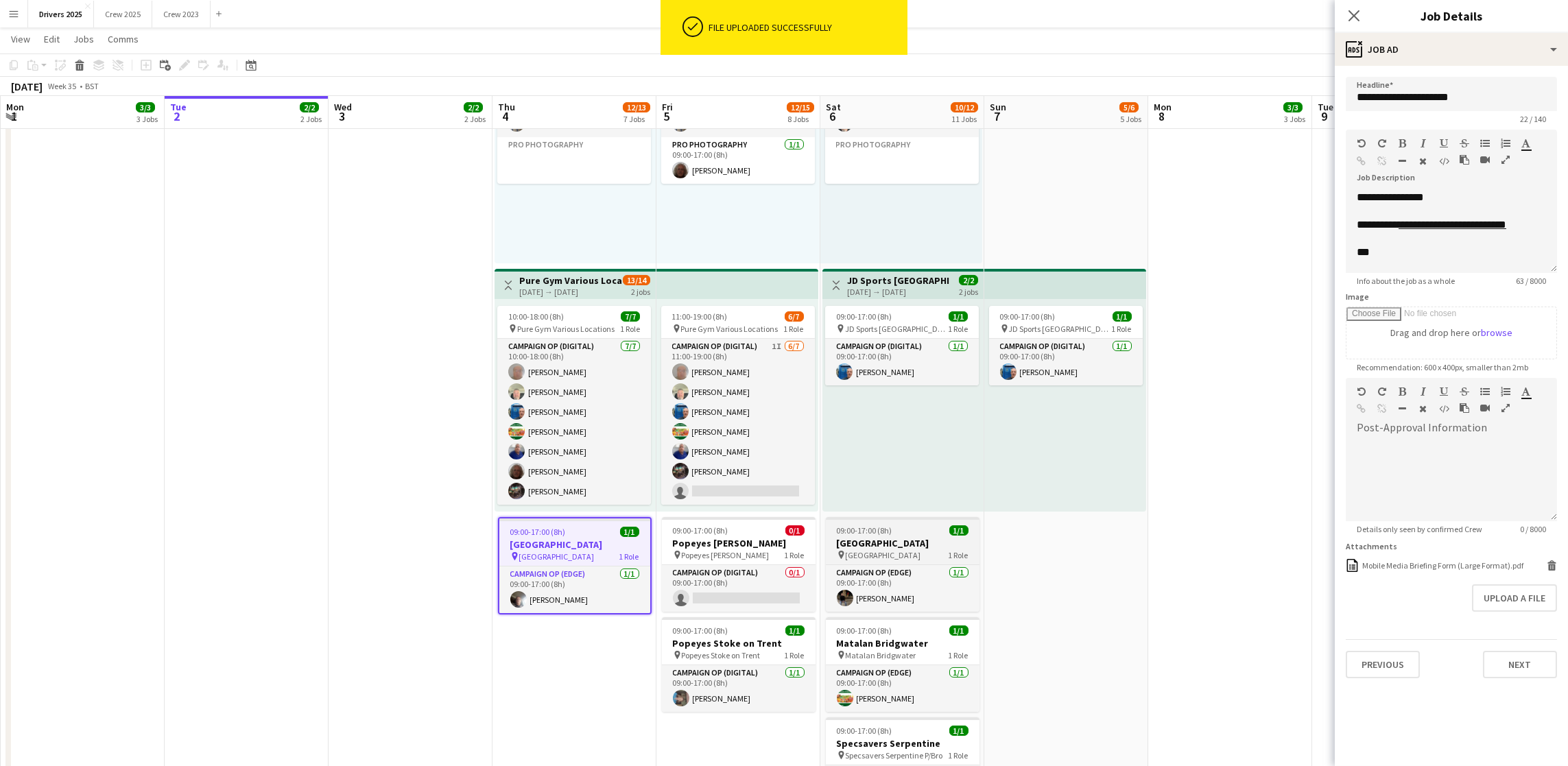
click at [886, 543] on h3 "[GEOGRAPHIC_DATA]" at bounding box center [902, 543] width 154 height 12
type input "**********"
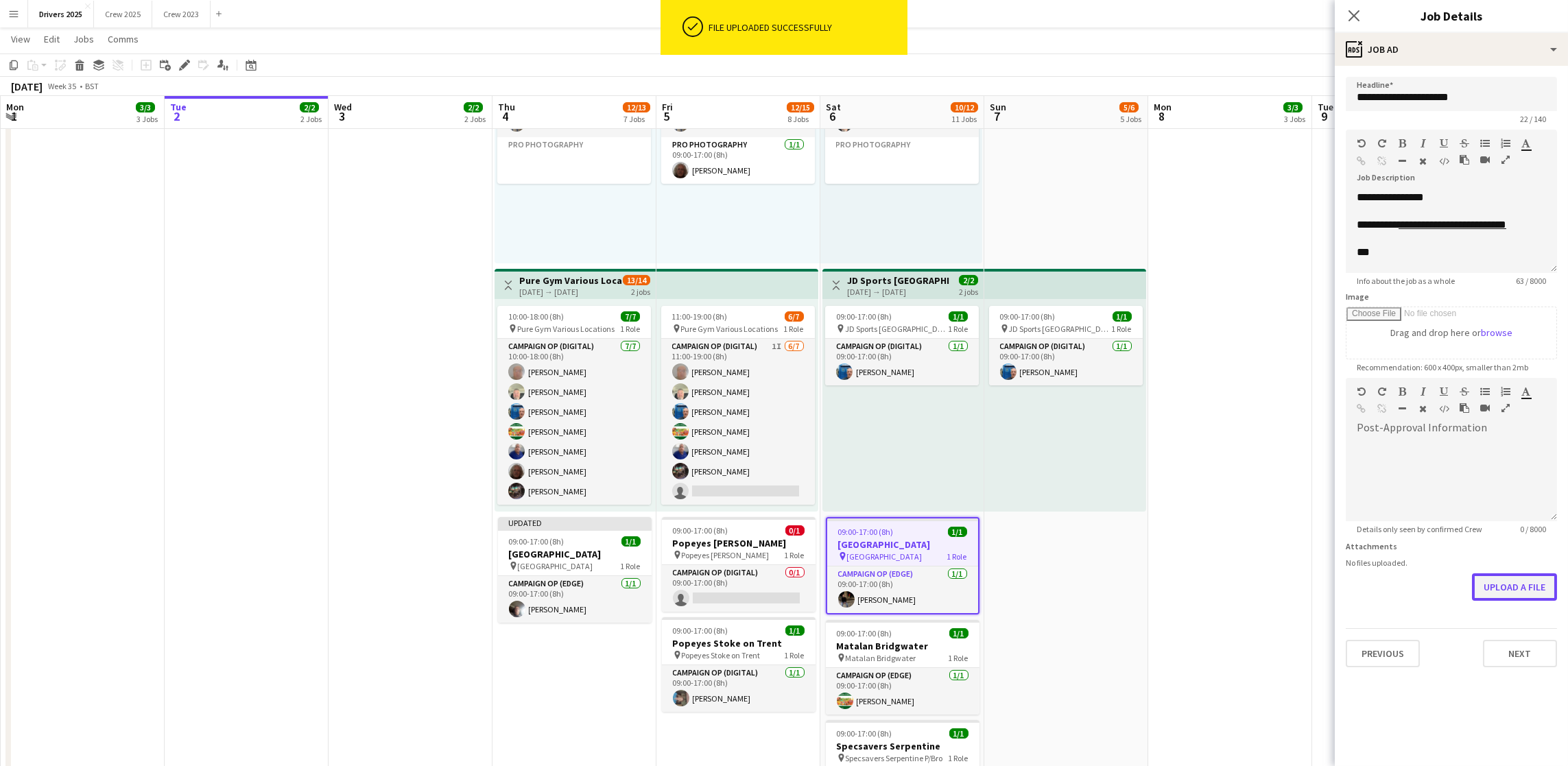
click at [1511, 575] on button "Upload a file" at bounding box center [1514, 587] width 85 height 27
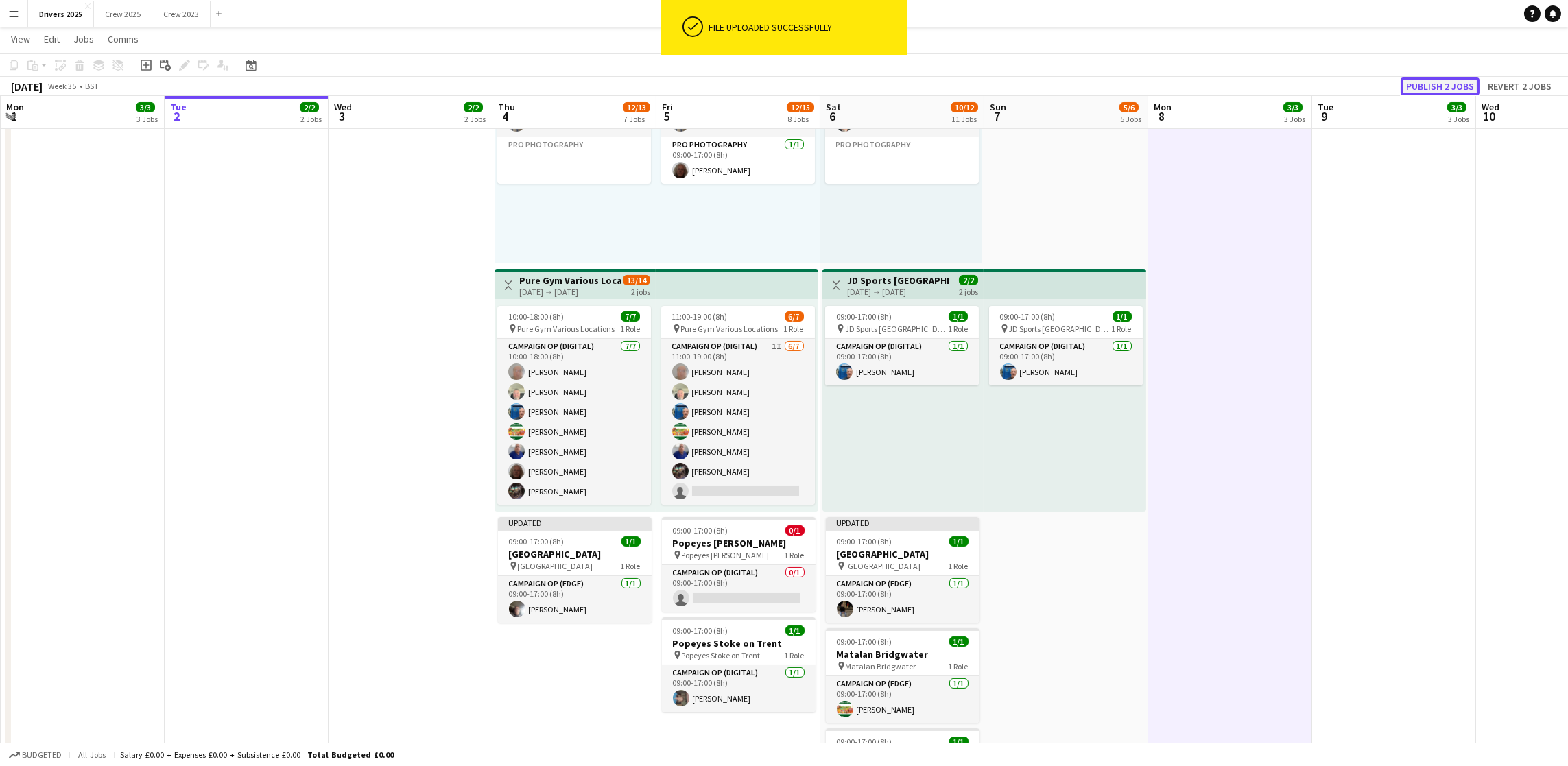
click at [1410, 84] on button "Publish 2 jobs" at bounding box center [1439, 86] width 79 height 18
